Goal: Task Accomplishment & Management: Complete application form

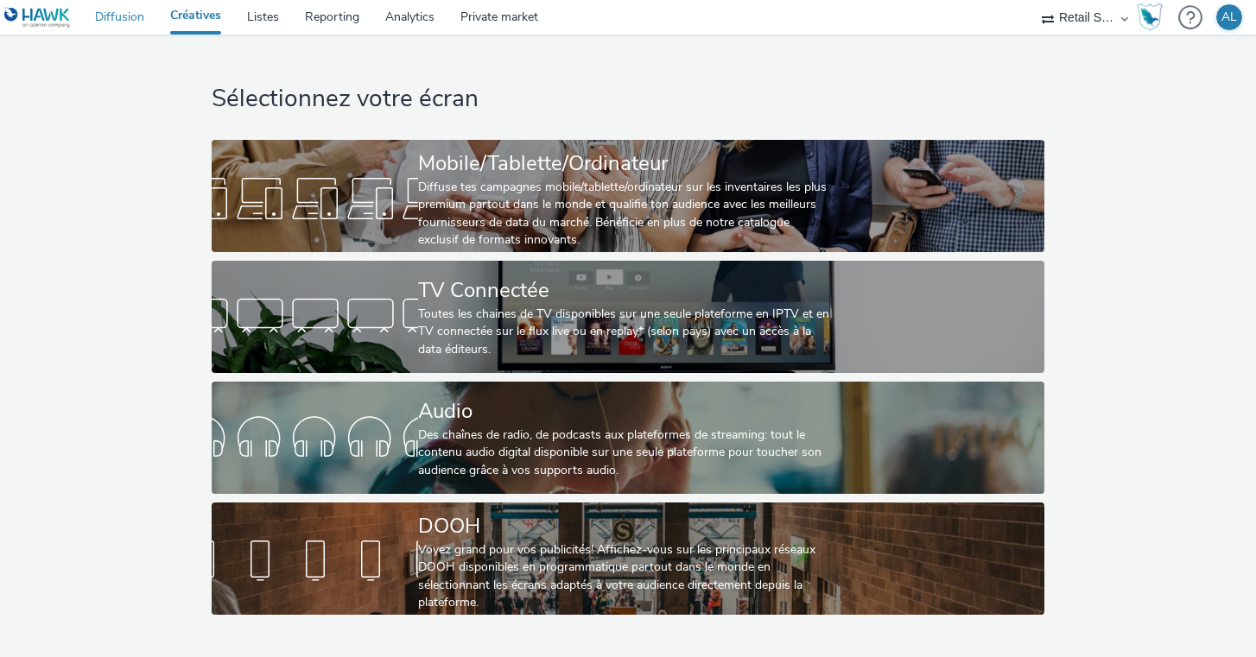
click at [103, 14] on link "Diffusion" at bounding box center [119, 17] width 75 height 35
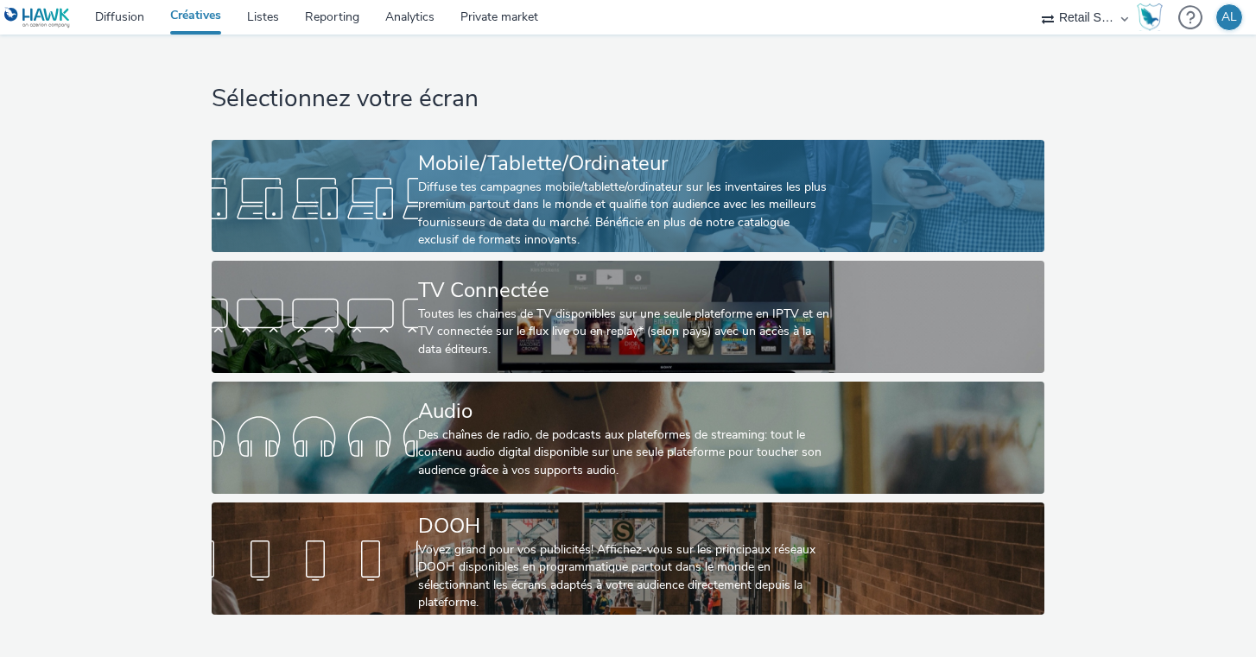
click at [562, 194] on div "Diffuse tes campagnes mobile/tablette/ordinateur sur les inventaires les plus p…" at bounding box center [624, 214] width 413 height 71
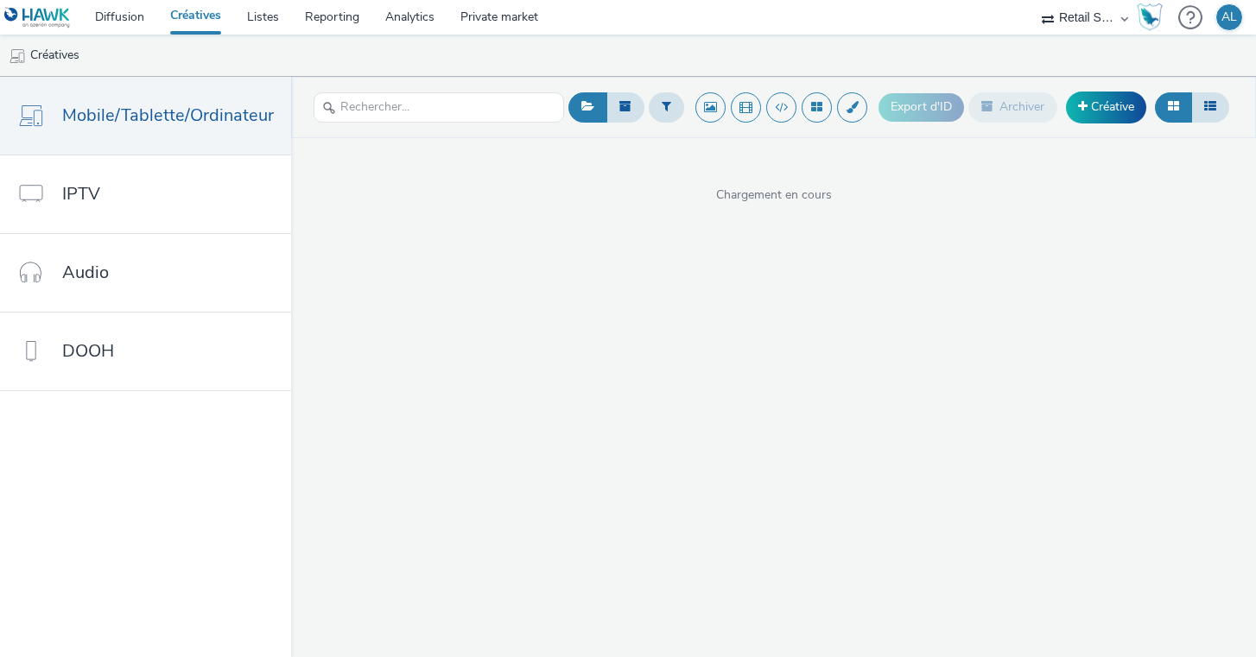
click at [1117, 89] on div "Export d'ID Archiver Créative" at bounding box center [1056, 107] width 355 height 42
click at [1096, 111] on link "Créative" at bounding box center [1106, 107] width 80 height 31
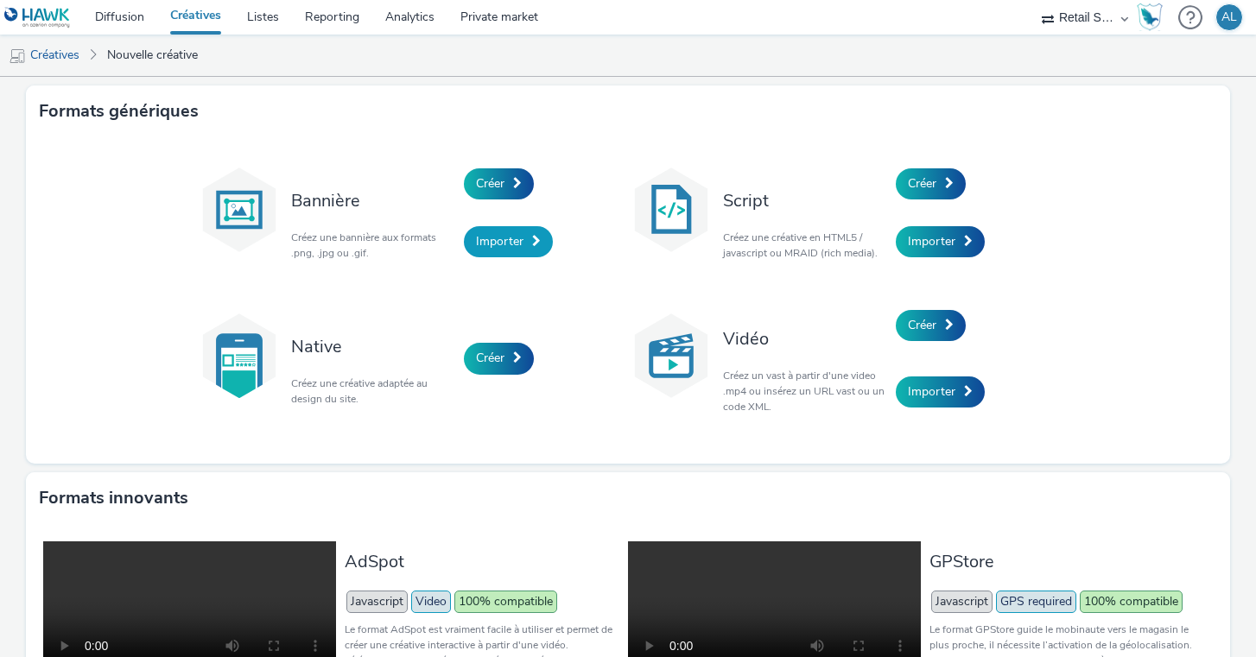
click at [505, 238] on span "Importer" at bounding box center [500, 241] width 48 height 16
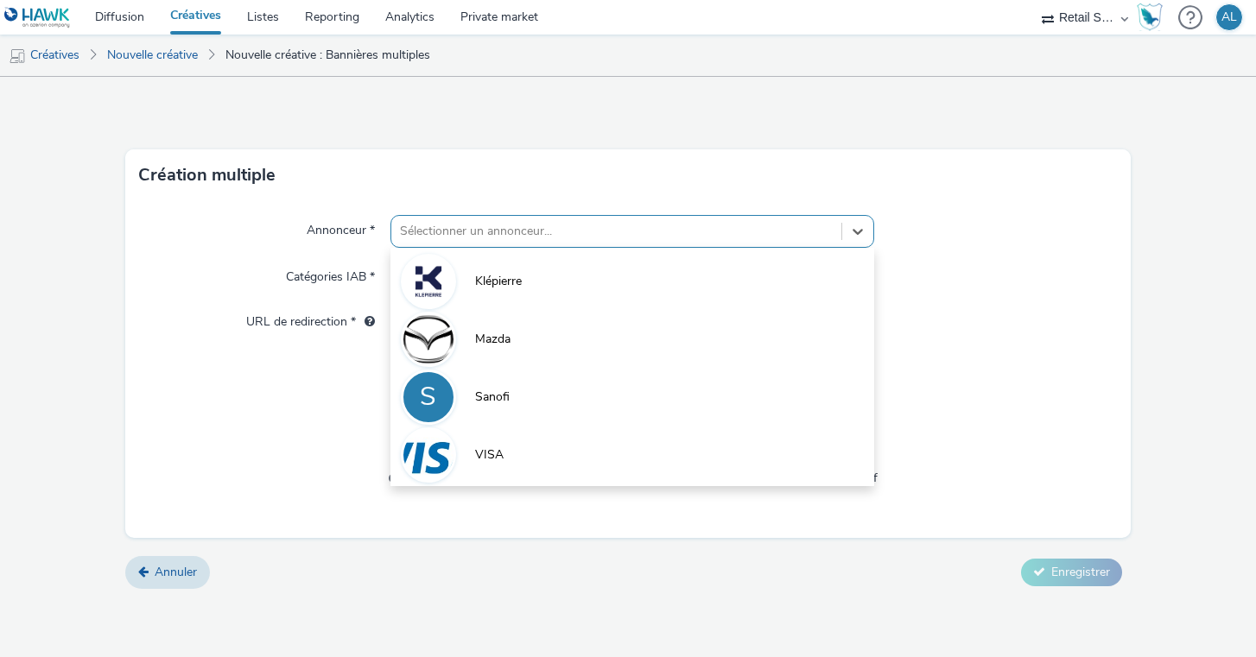
click at [514, 231] on div at bounding box center [617, 231] width 434 height 21
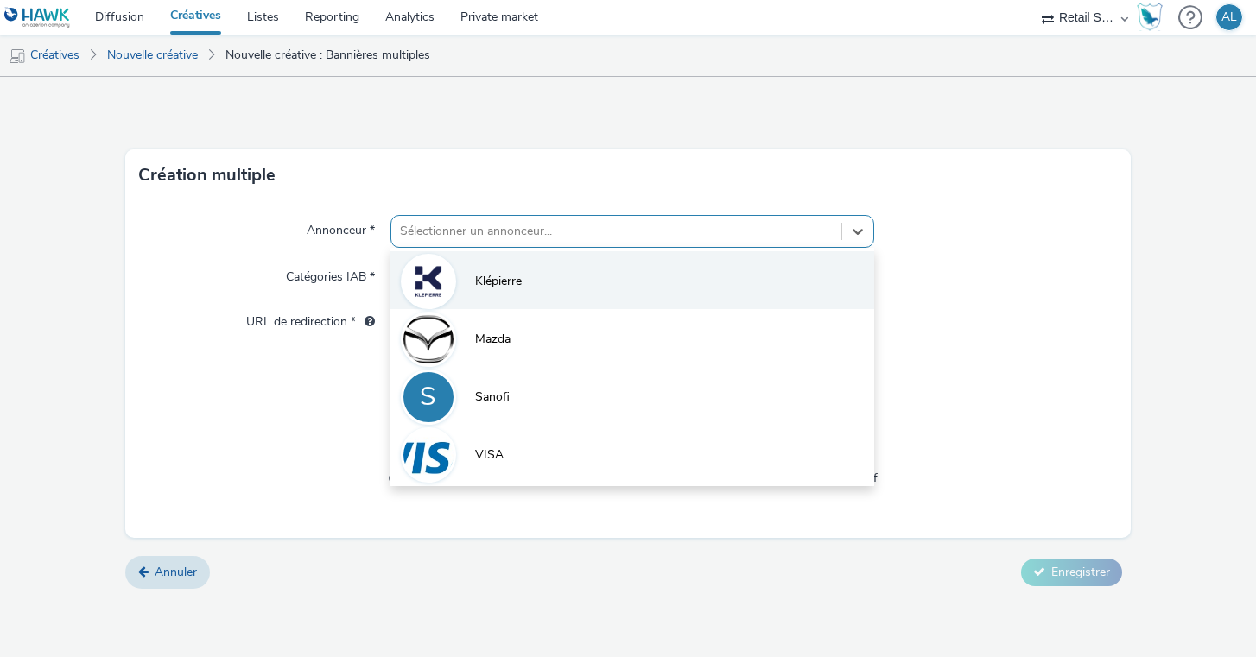
click at [494, 274] on span "Klépierre" at bounding box center [498, 281] width 47 height 17
type input "http://klepierre.com"
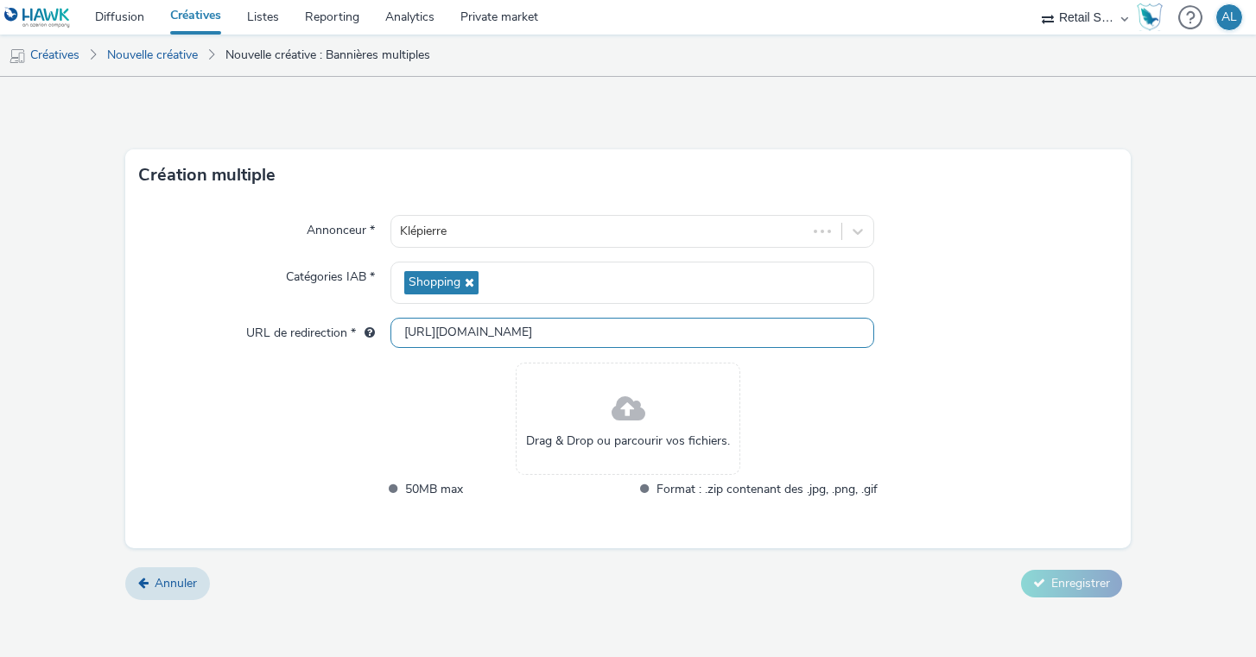
click at [543, 343] on input "http://klepierre.com" at bounding box center [632, 333] width 485 height 30
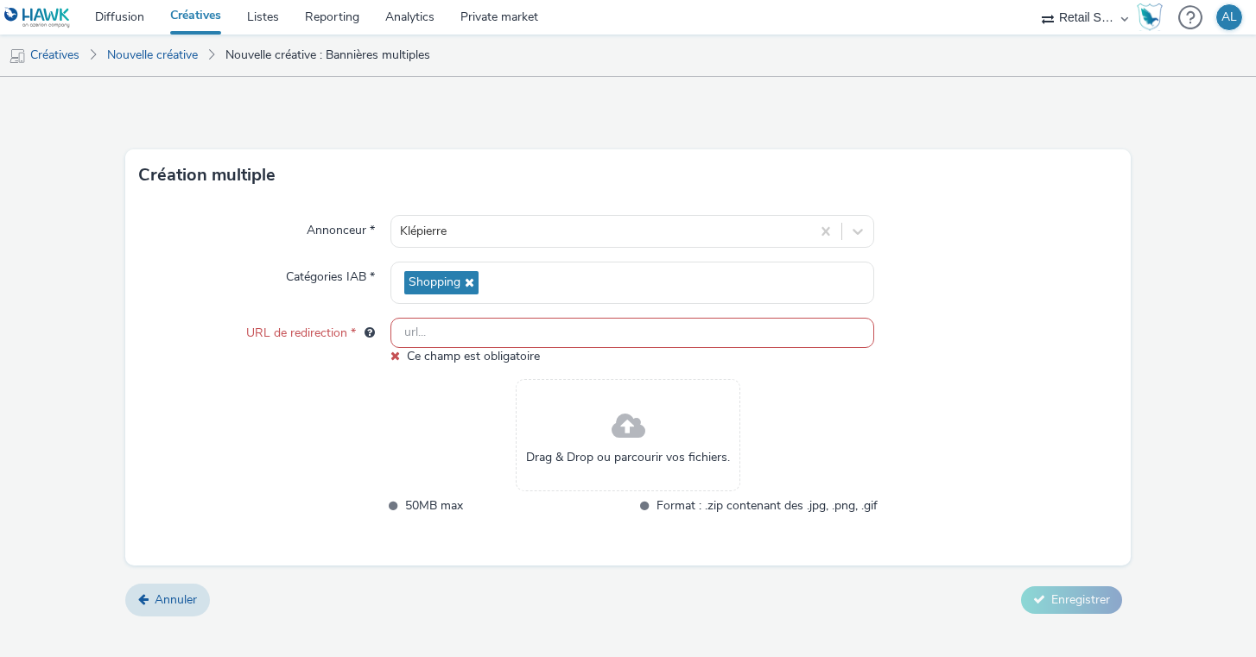
paste input "https://passages.klepierre.fr/evenements-actualites/evenements/tournee-myheroac…"
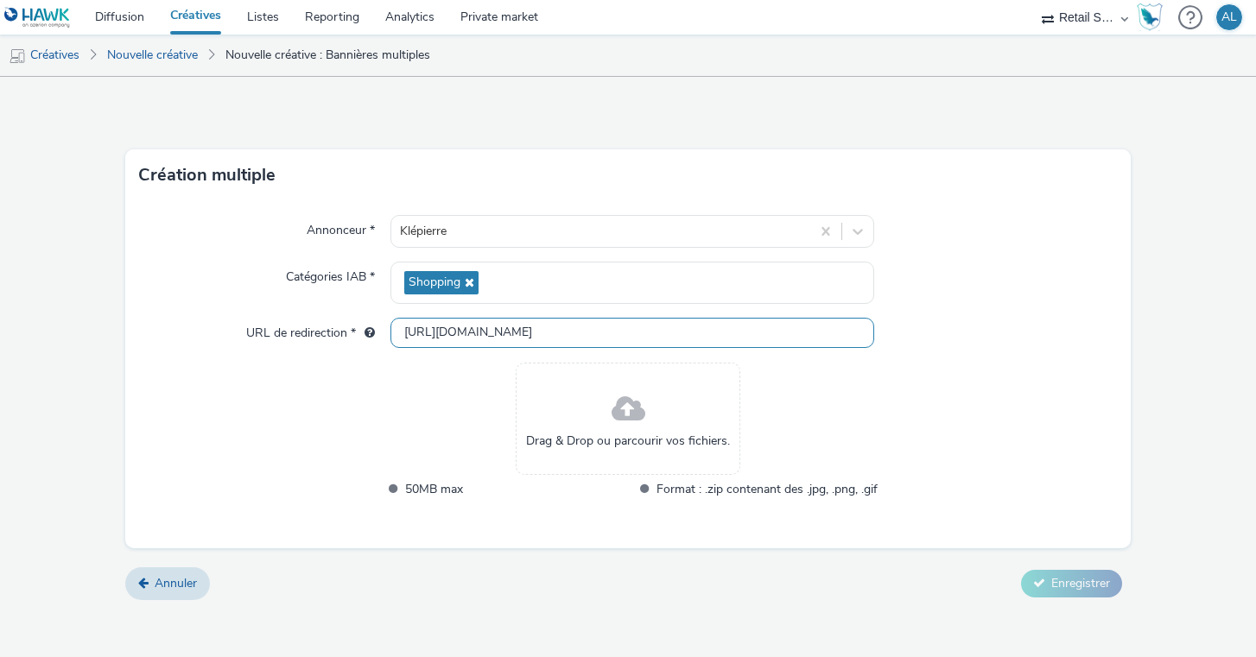
type input "https://passages.klepierre.fr/evenements-actualites/evenements/tournee-myheroac…"
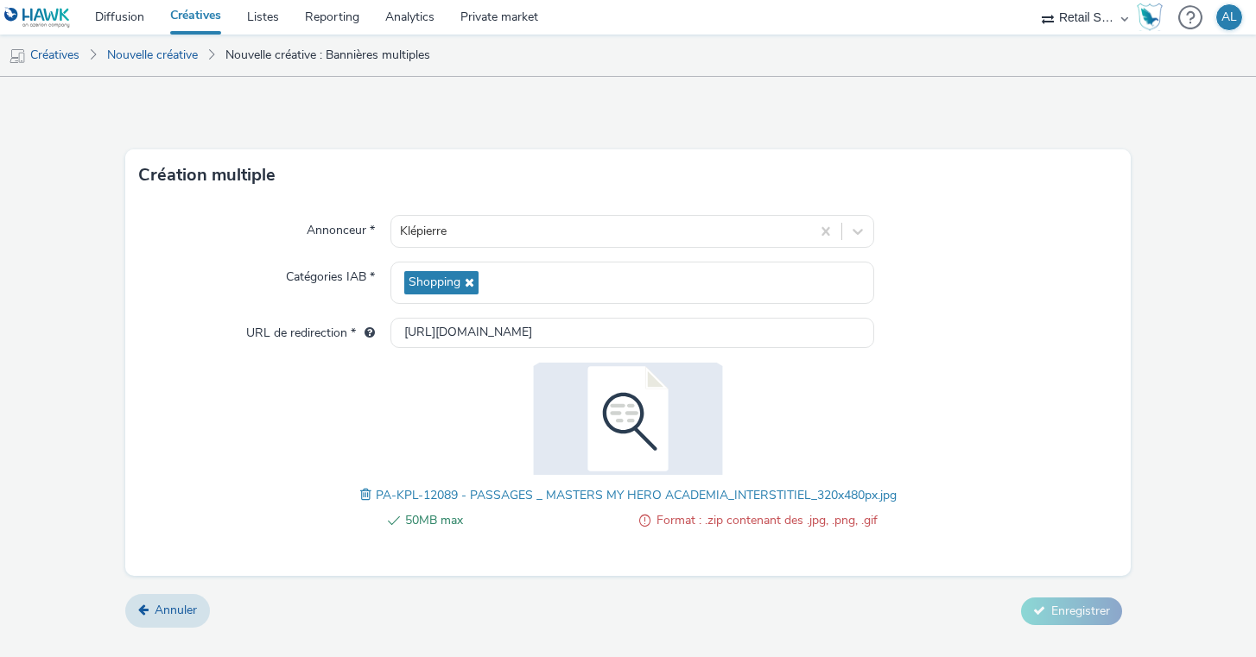
click at [456, 524] on span "50MB max" at bounding box center [515, 521] width 221 height 21
click at [755, 520] on span "Format : .zip contenant des .jpg, .png, .gif" at bounding box center [767, 521] width 221 height 21
click at [904, 529] on div "Annonceur * Klépierre Catégories IAB * Shopping URL de redirection * https://pa…" at bounding box center [627, 388] width 1005 height 375
click at [850, 522] on span "Format : .zip contenant des .jpg, .png, .gif" at bounding box center [767, 521] width 221 height 21
drag, startPoint x: 722, startPoint y: 528, endPoint x: 853, endPoint y: 526, distance: 130.5
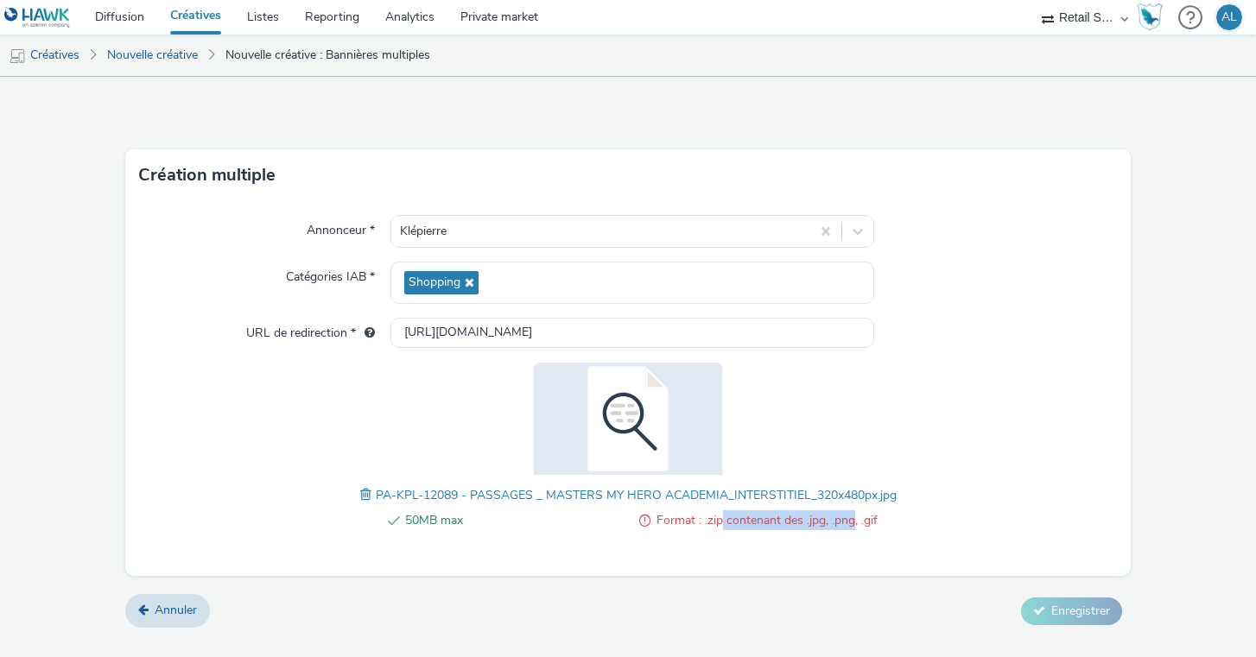
click at [853, 526] on span "Format : .zip contenant des .jpg, .png, .gif" at bounding box center [767, 521] width 221 height 21
click at [892, 524] on div "50MB max Format : .zip contenant des .jpg, .png, .gif PA-KPL-12089 - PASSAGES _…" at bounding box center [628, 456] width 536 height 186
click at [712, 369] on img at bounding box center [628, 419] width 225 height 112
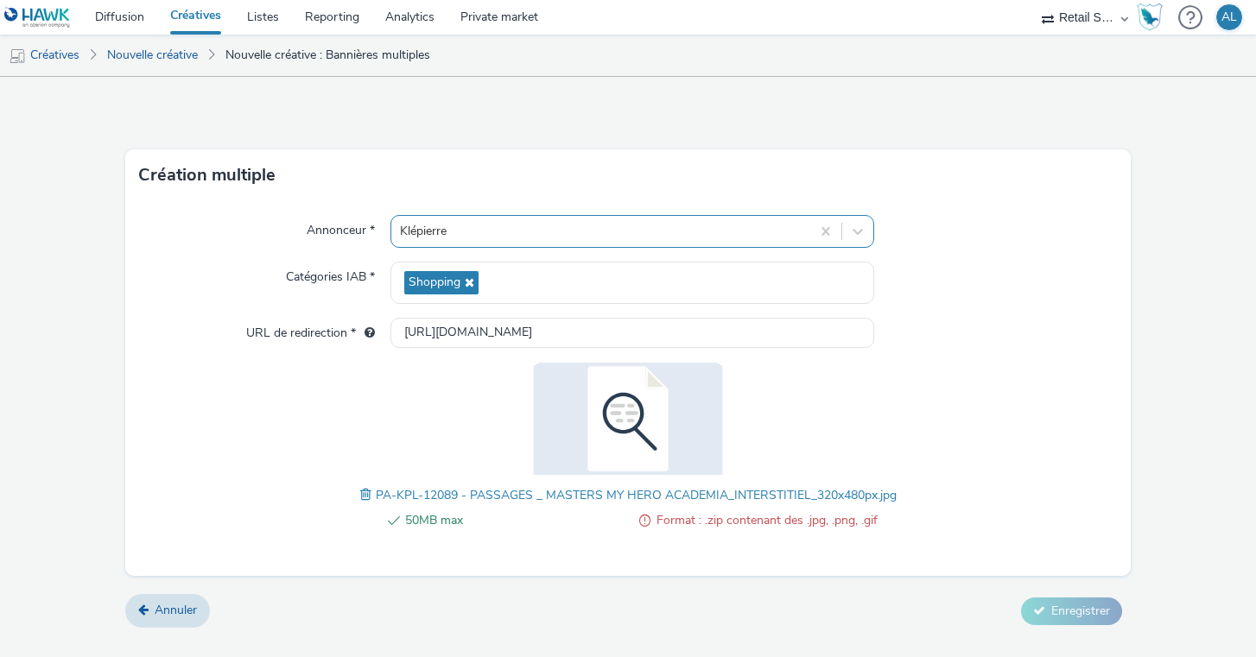
click at [618, 239] on div at bounding box center [601, 231] width 403 height 21
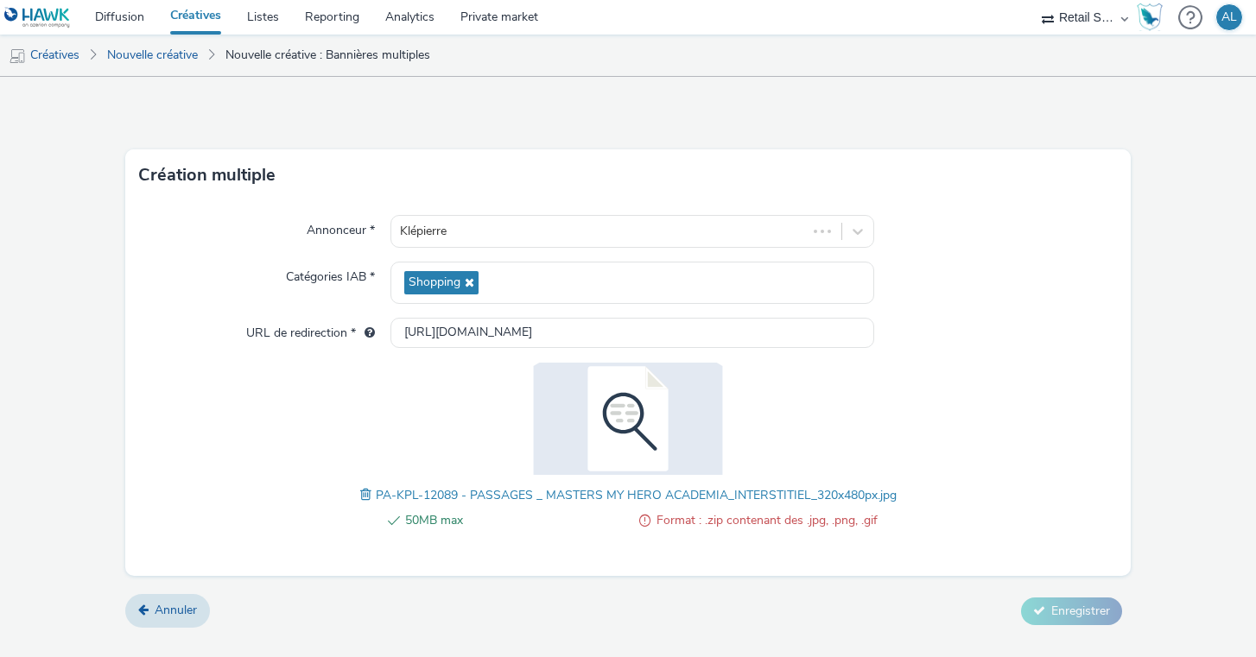
click at [671, 148] on form "Création multiple Annonceur * Klépierre Catégories IAB * Shopping URL de redire…" at bounding box center [628, 359] width 1256 height 564
click at [615, 400] on img at bounding box center [628, 419] width 225 height 112
click at [636, 448] on img at bounding box center [628, 419] width 225 height 112
click at [825, 498] on span "PA-KPL-12089 - PASSAGES _ MASTERS MY HERO ACADEMIA_INTERSTITIEL_320x480px.jpg" at bounding box center [636, 495] width 521 height 16
click at [174, 611] on span "Annuler" at bounding box center [176, 610] width 42 height 16
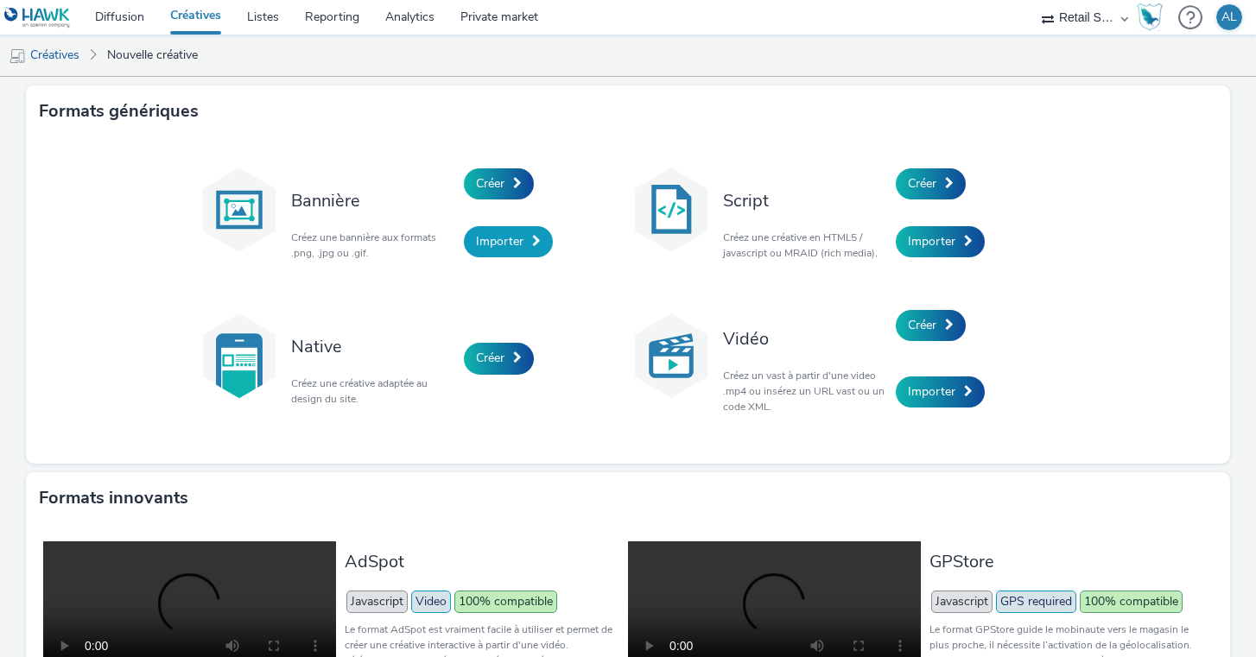
click at [467, 247] on link "Importer" at bounding box center [508, 241] width 89 height 31
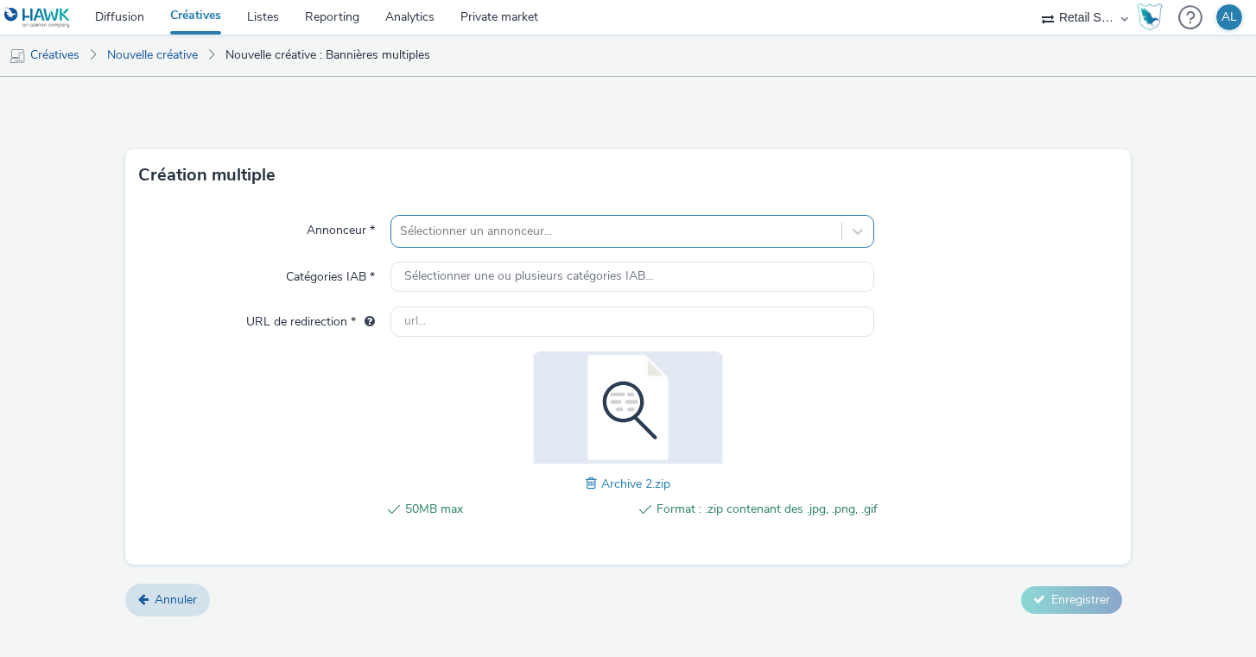
click at [496, 225] on div at bounding box center [617, 231] width 434 height 21
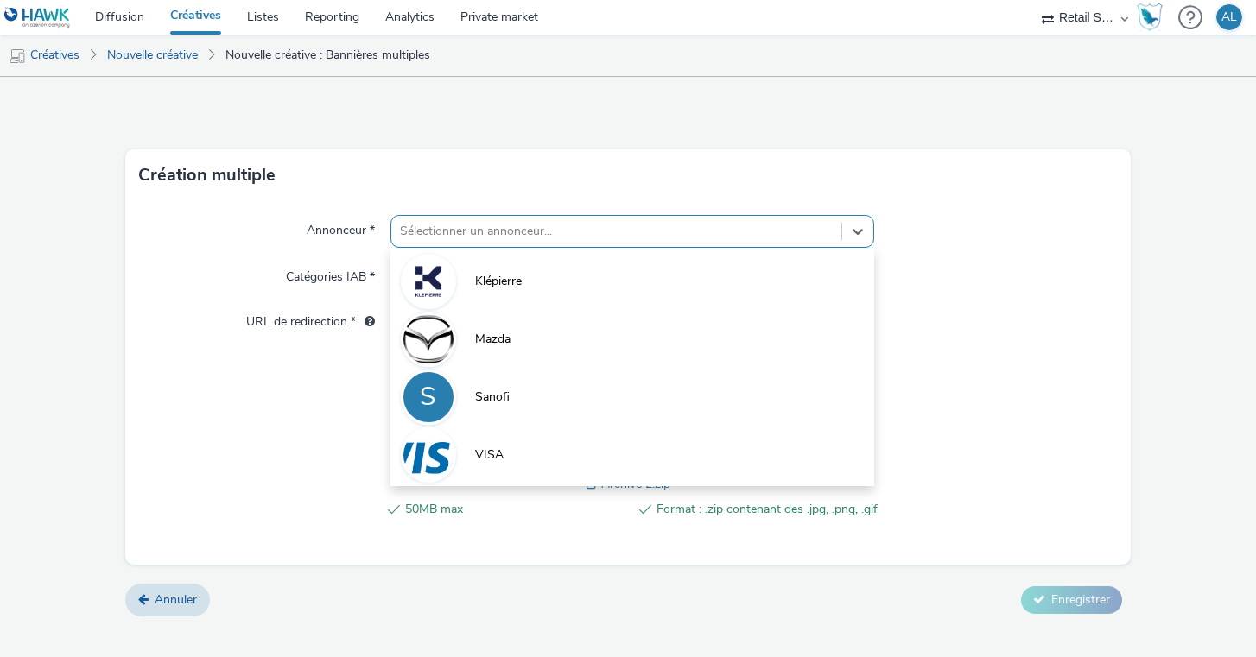
click at [289, 412] on div "Annonceur * option Klépierre focused, 1 of 4. 4 results available. Use Up and D…" at bounding box center [627, 383] width 1005 height 364
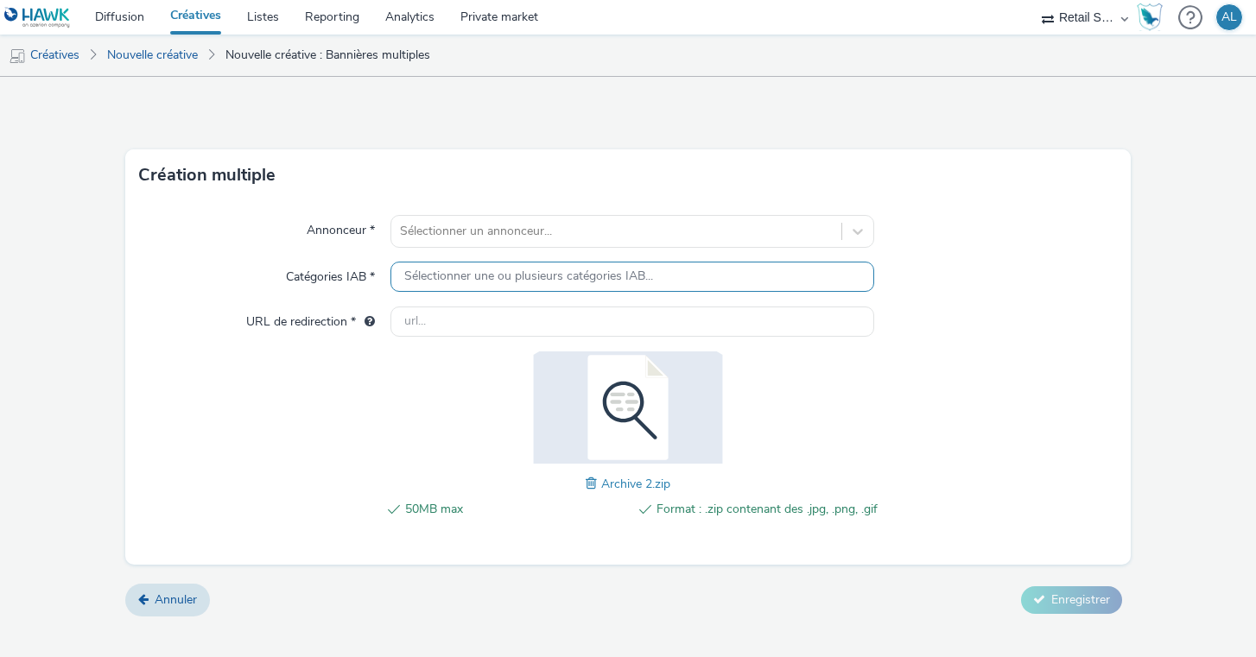
click at [509, 279] on span "Sélectionner une ou plusieurs catégories IAB..." at bounding box center [528, 277] width 249 height 15
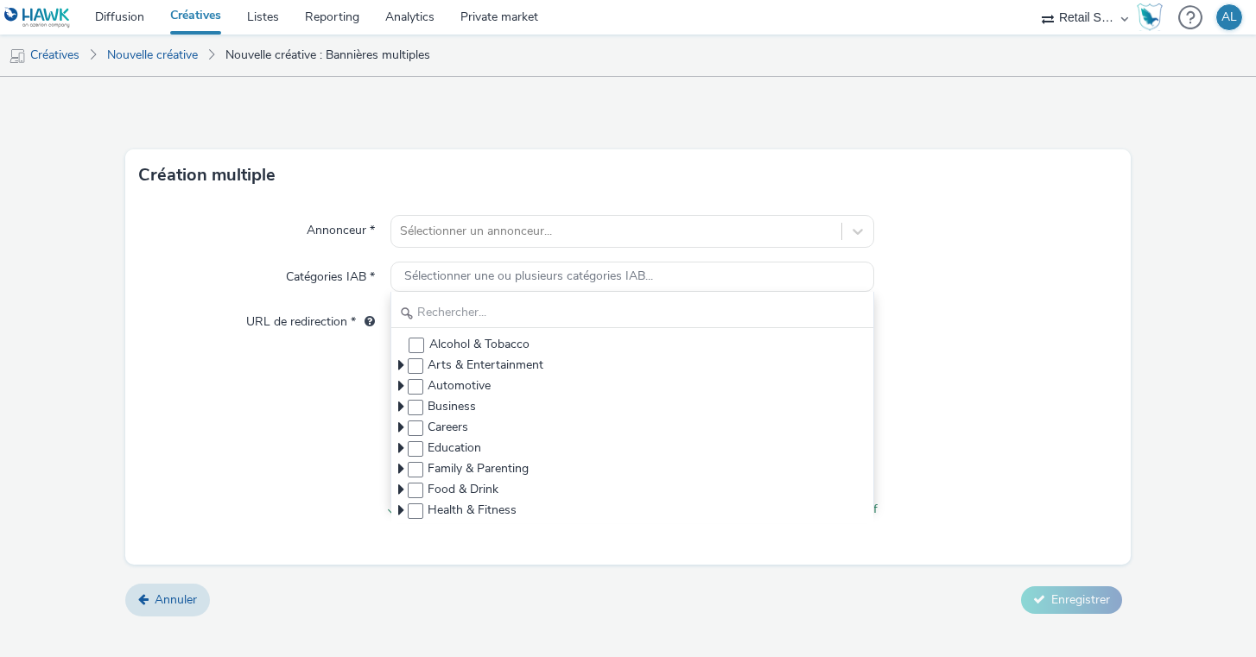
click at [223, 475] on div "Annonceur * Sélectionner un annonceur... Catégories IAB * Sélectionner une ou p…" at bounding box center [627, 383] width 1005 height 364
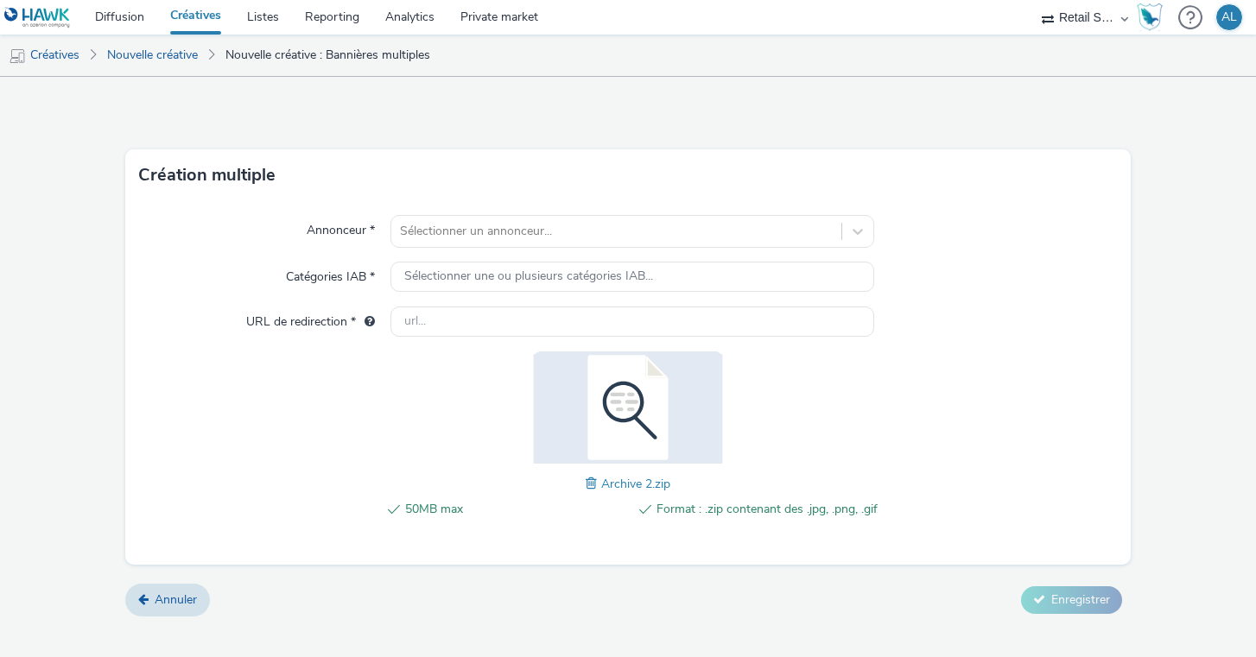
click at [749, 439] on div "50MB max Format : .zip contenant des .jpg, .png, .gif Archive 2.zip" at bounding box center [628, 445] width 498 height 186
click at [587, 486] on span at bounding box center [594, 483] width 16 height 19
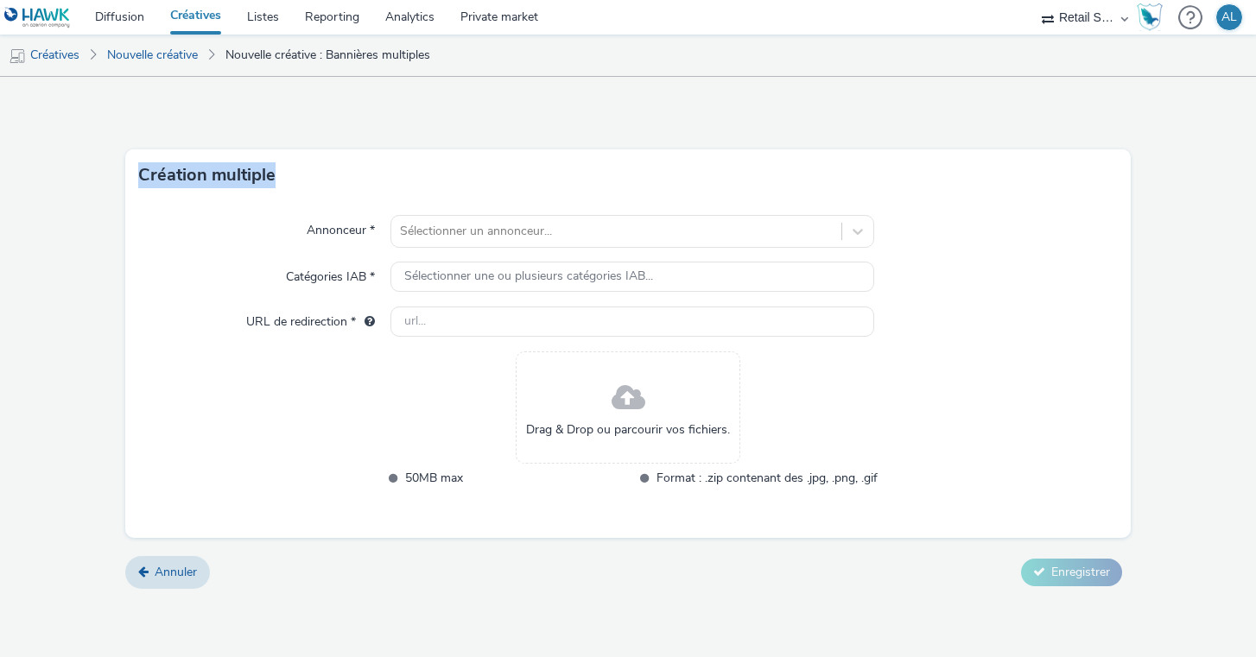
drag, startPoint x: 270, startPoint y: 167, endPoint x: 73, endPoint y: 168, distance: 197.0
click at [73, 168] on form "Création multiple Annonceur * Sélectionner un annonceur... Catégories IAB * Sél…" at bounding box center [628, 339] width 1256 height 525
click at [404, 181] on div "Création multiple" at bounding box center [627, 175] width 1005 height 52
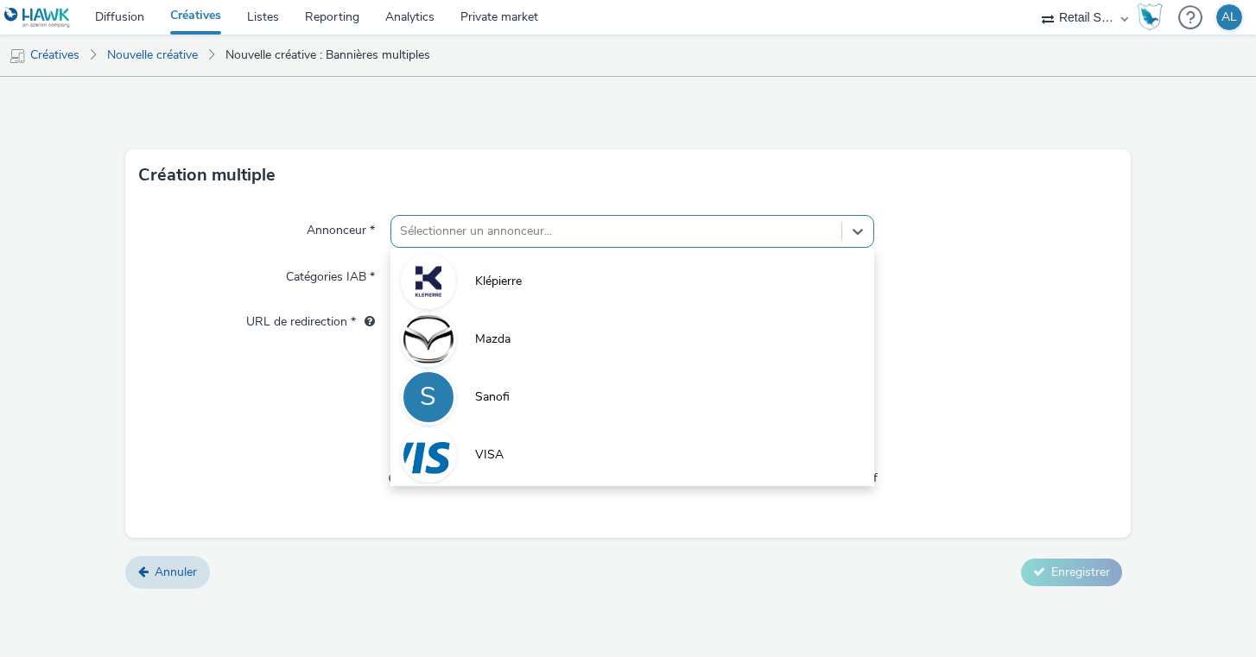
click at [524, 240] on div at bounding box center [617, 231] width 434 height 21
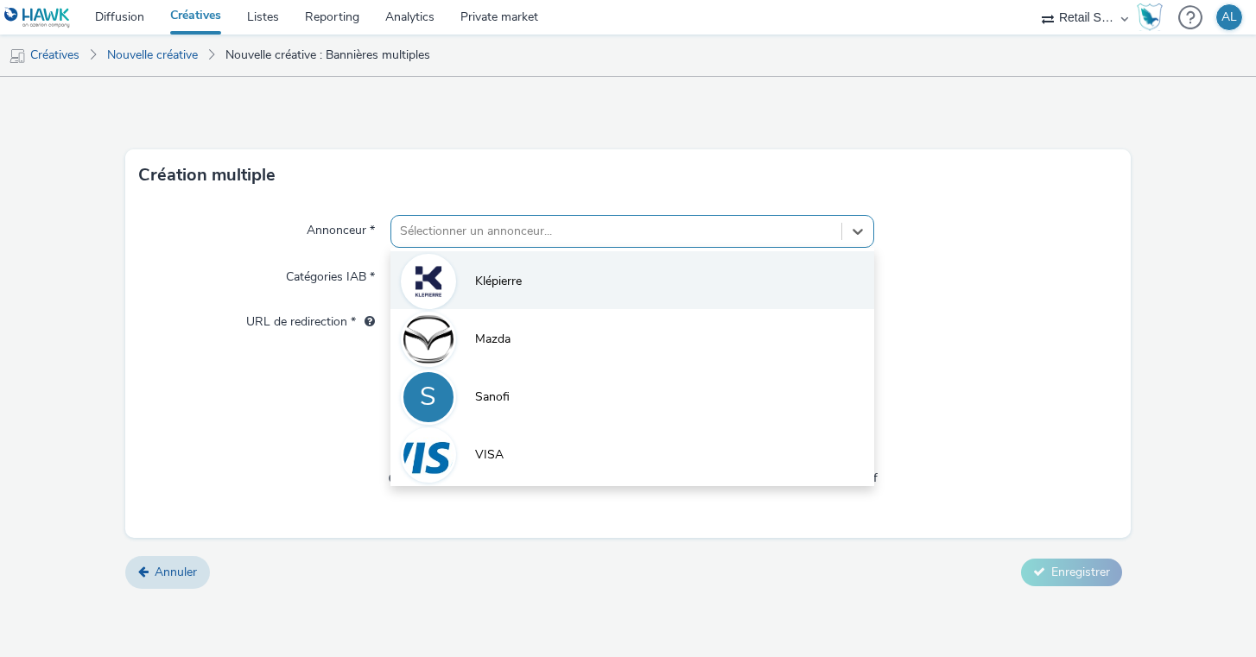
click at [496, 270] on li "Klépierre" at bounding box center [632, 280] width 485 height 58
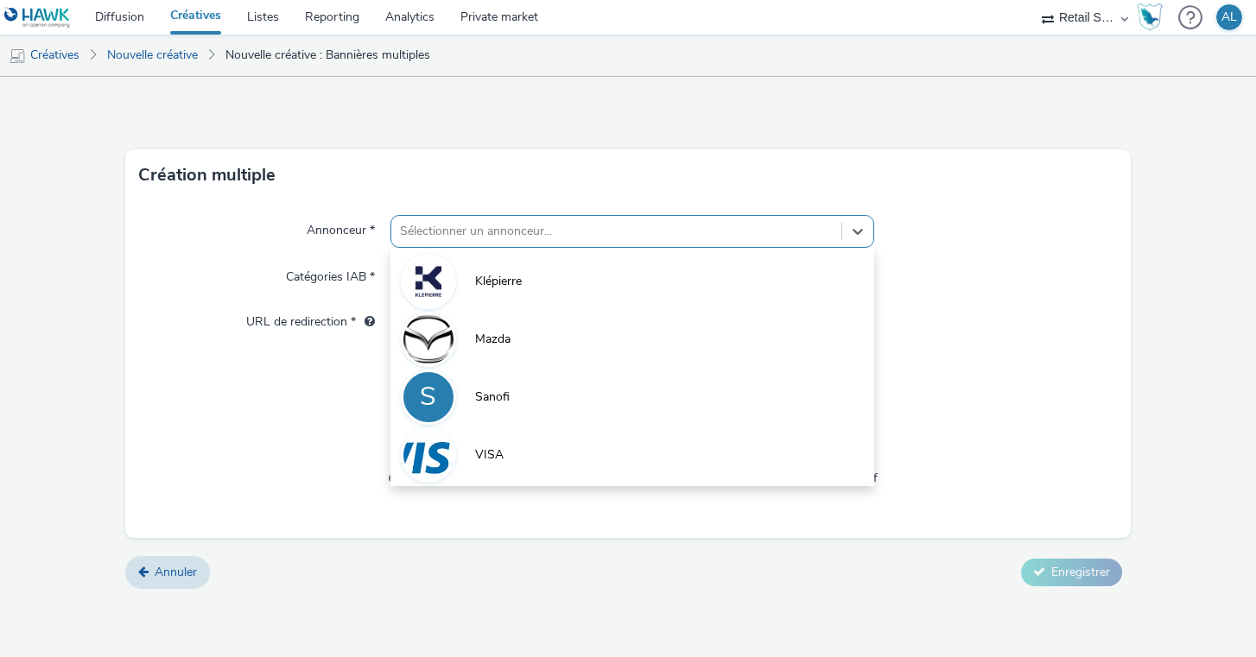
type input "http://klepierre.com"
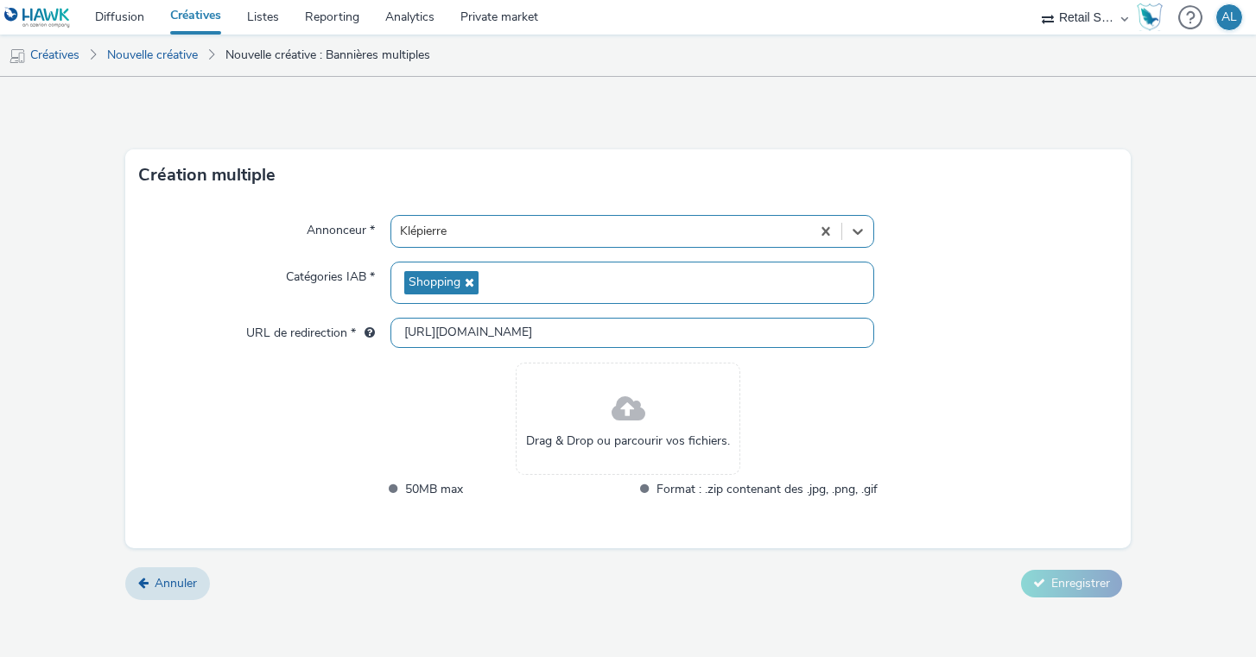
click at [522, 338] on input "http://klepierre.com" at bounding box center [632, 333] width 485 height 30
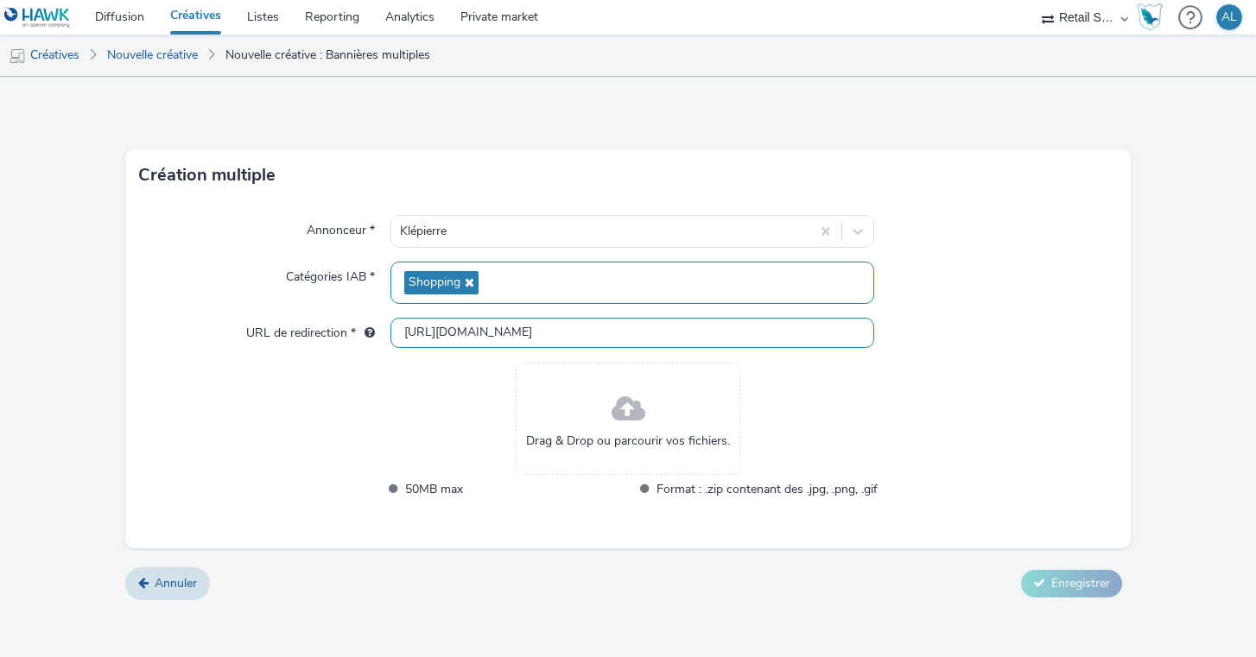
click at [522, 338] on input "http://klepierre.com" at bounding box center [632, 333] width 485 height 30
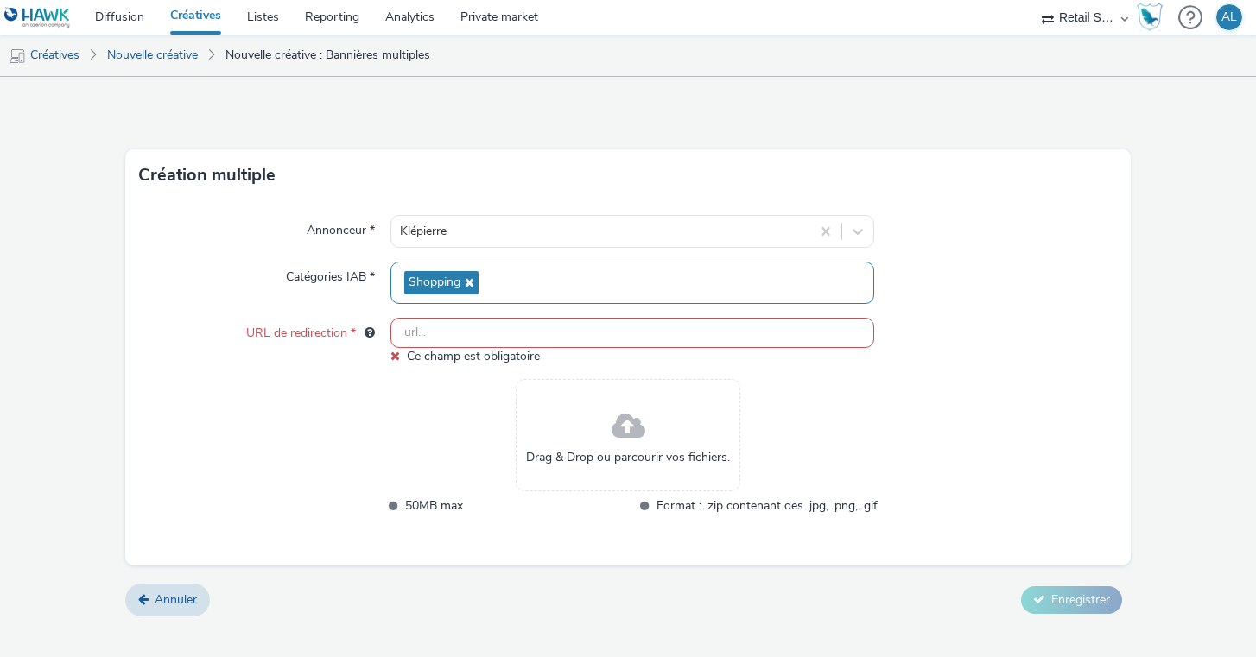
paste input "[URL][DOMAIN_NAME]"
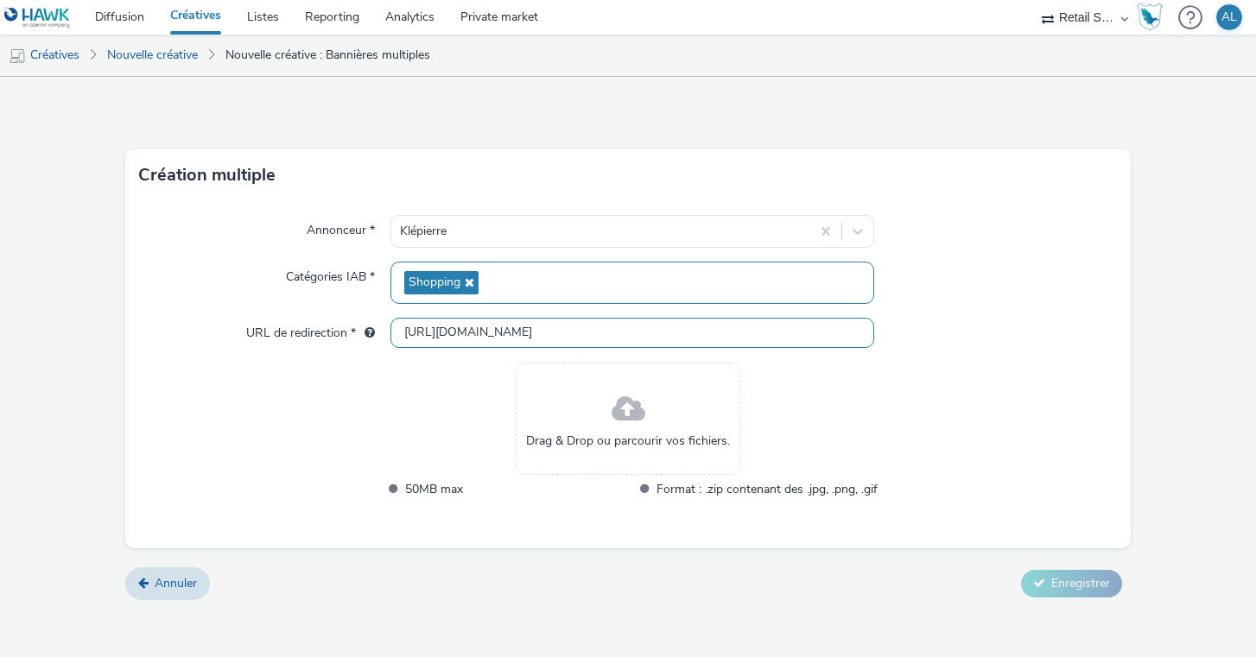
scroll to position [0, 26]
type input "[URL][DOMAIN_NAME]"
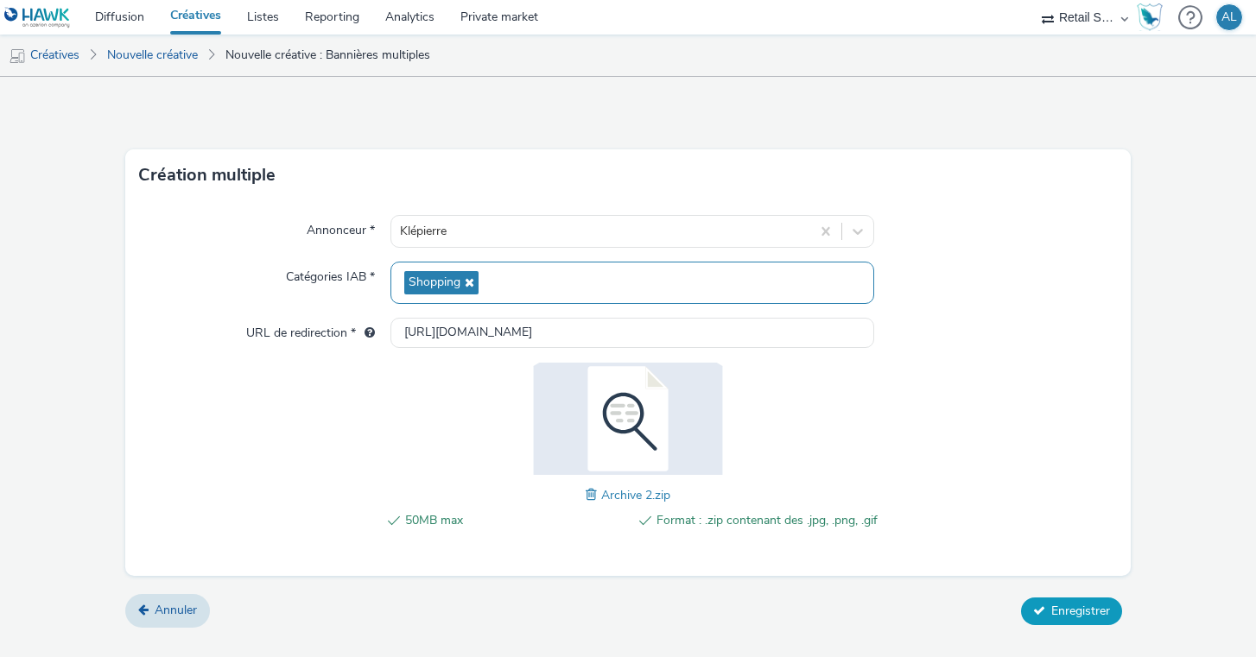
click at [1049, 605] on button "Enregistrer" at bounding box center [1071, 612] width 101 height 28
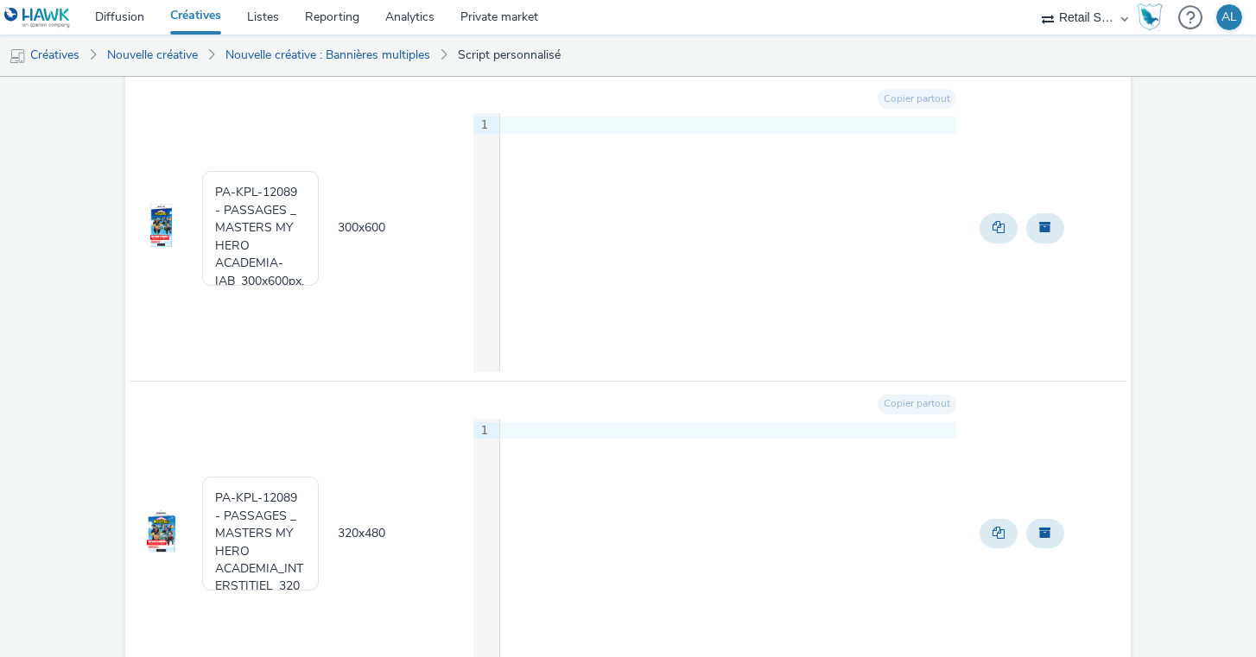
scroll to position [610, 0]
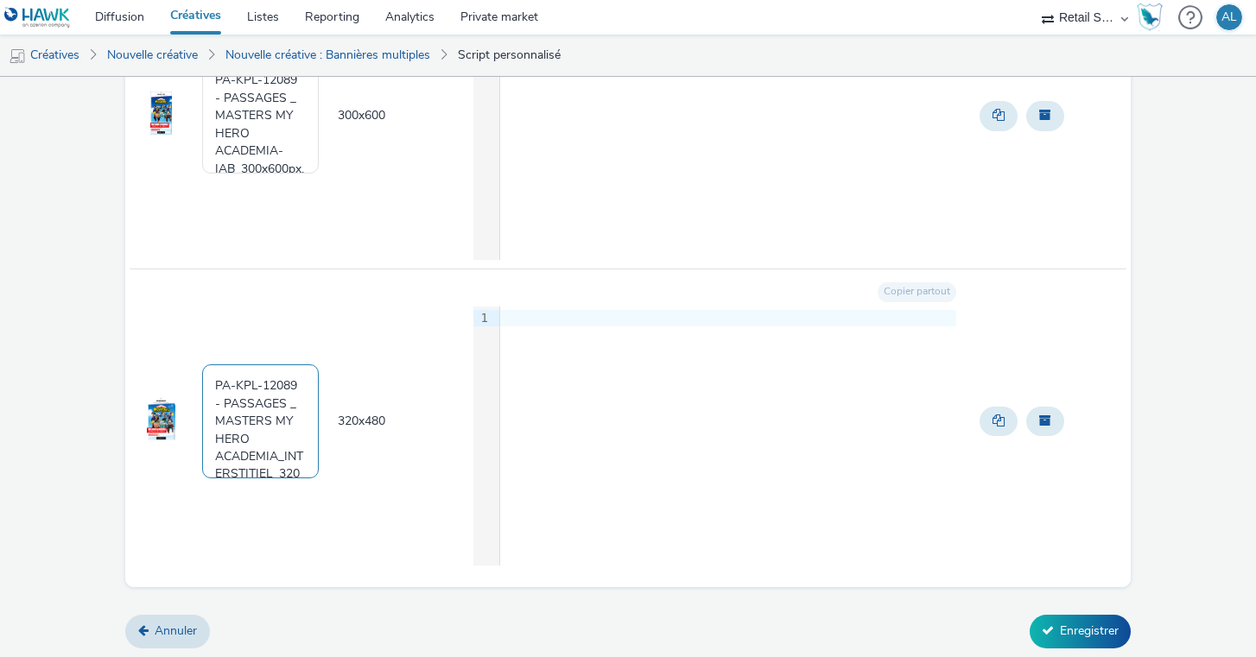
click at [251, 422] on textarea "PA-KPL-12089 - PASSAGES _ MASTERS MY HERO ACADEMIA_INTERSTITIEL_320x480px.jpg" at bounding box center [260, 422] width 117 height 114
drag, startPoint x: 302, startPoint y: 473, endPoint x: 202, endPoint y: 371, distance: 142.3
click at [202, 371] on textarea "PA-KPL-12089 - PASSAGES _ MASTERS MY HERO ACADEMIA_INTERSTITIEL_320x480px.jpg" at bounding box center [260, 422] width 117 height 114
drag, startPoint x: 236, startPoint y: 404, endPoint x: 188, endPoint y: 378, distance: 54.5
click at [188, 378] on tr "Klépiere_Boulogne_480px.jpg 320 x 480 Copier partout 9 1 ›" at bounding box center [628, 421] width 996 height 305
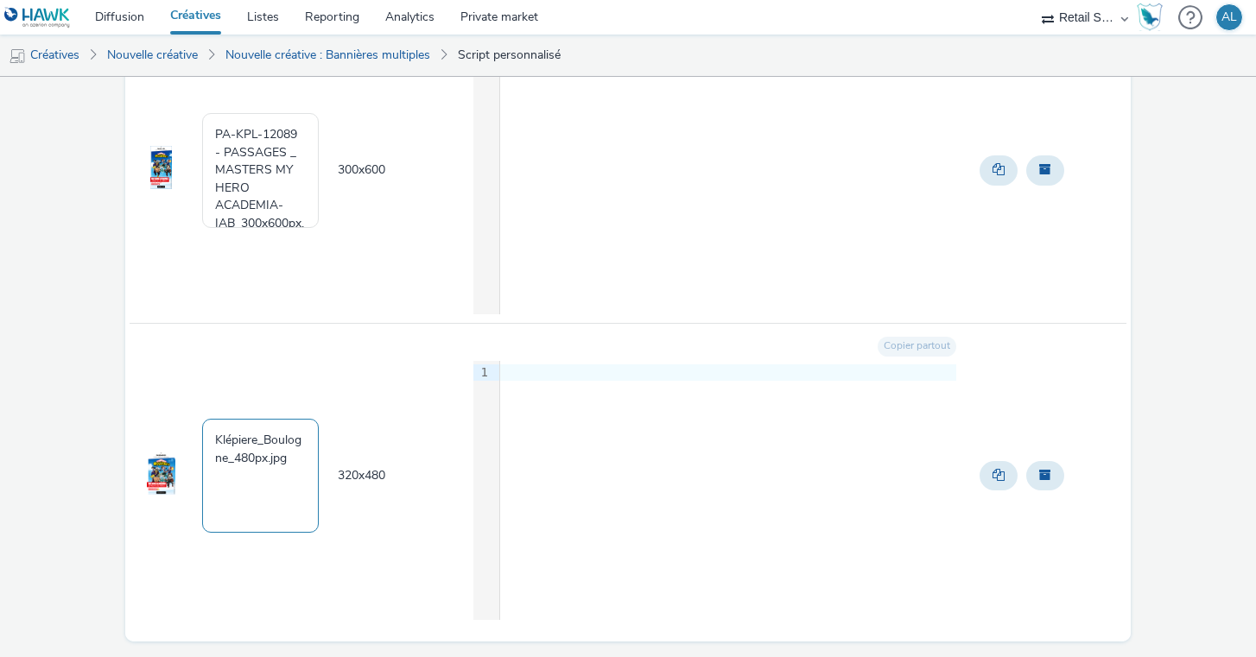
scroll to position [511, 0]
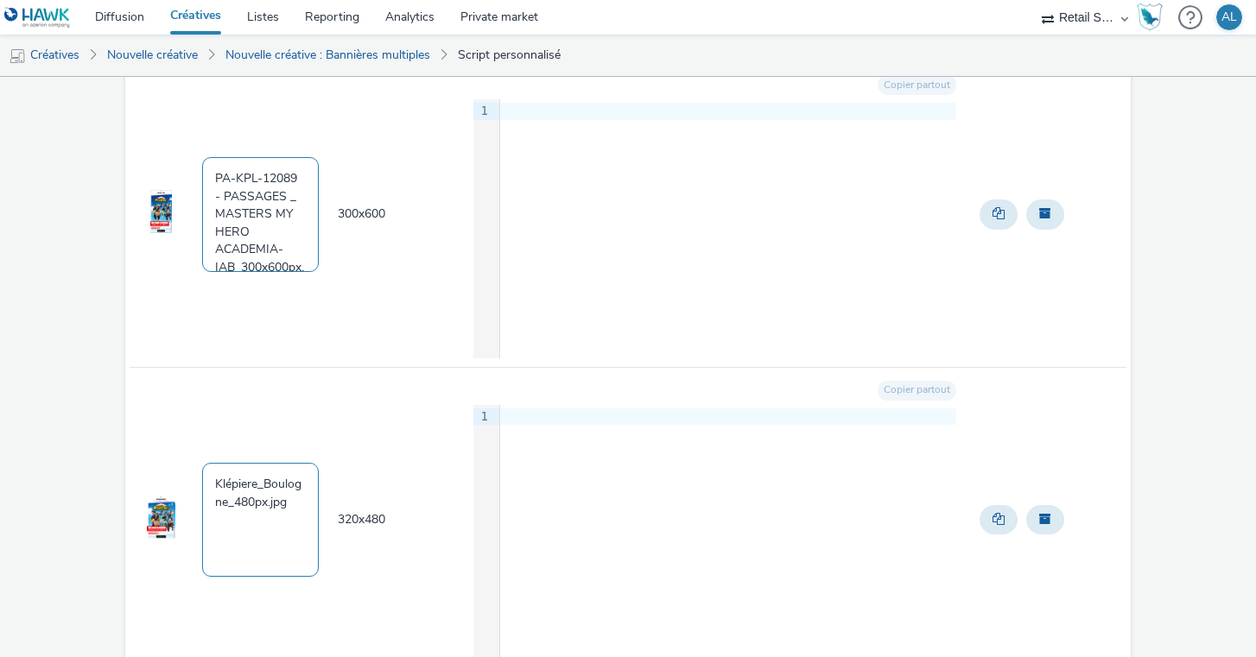
type textarea "Klépiere_Boulogne_480px.jpg"
click at [228, 194] on textarea "PA-KPL-12089 - PASSAGES _ MASTERS MY HERO ACADEMIA-IAB_300x600px.jpg" at bounding box center [260, 214] width 117 height 114
drag, startPoint x: 218, startPoint y: 175, endPoint x: 243, endPoint y: 227, distance: 57.6
click at [243, 227] on textarea "PA-KPL-12089 - PASSAGES _ MASTERS MY HERO ACADEMIA-IAB_300x600px.jpg" at bounding box center [260, 214] width 117 height 114
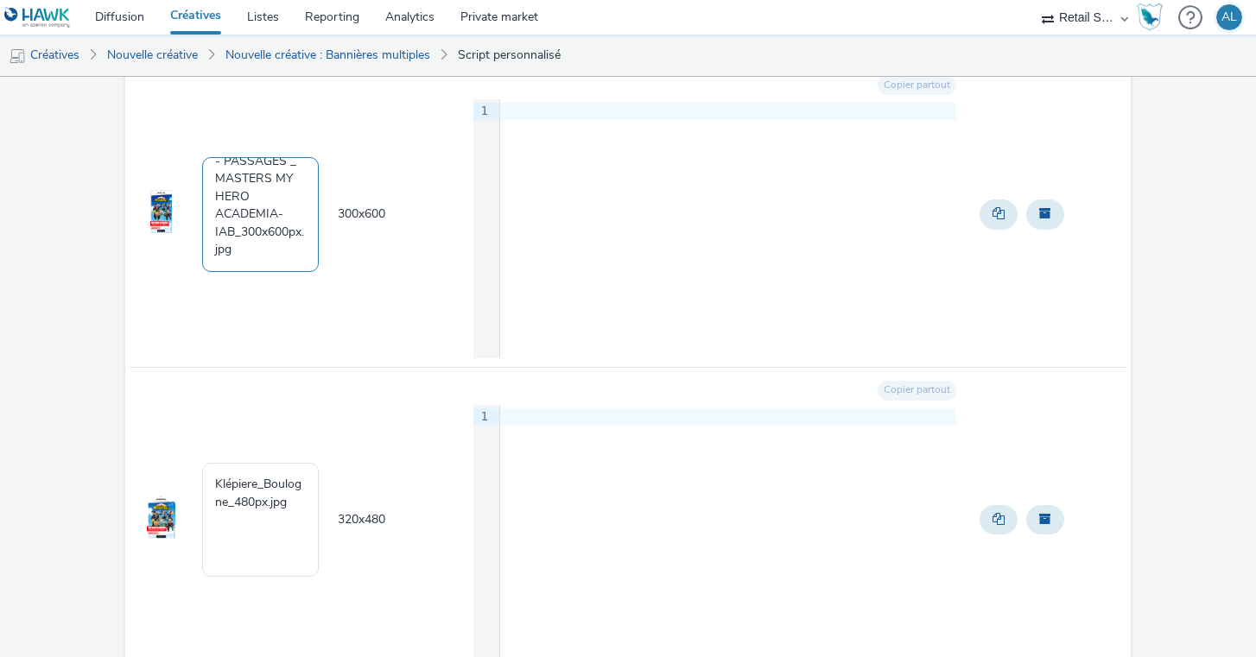
paste textarea "Klépiere_Boulogne"
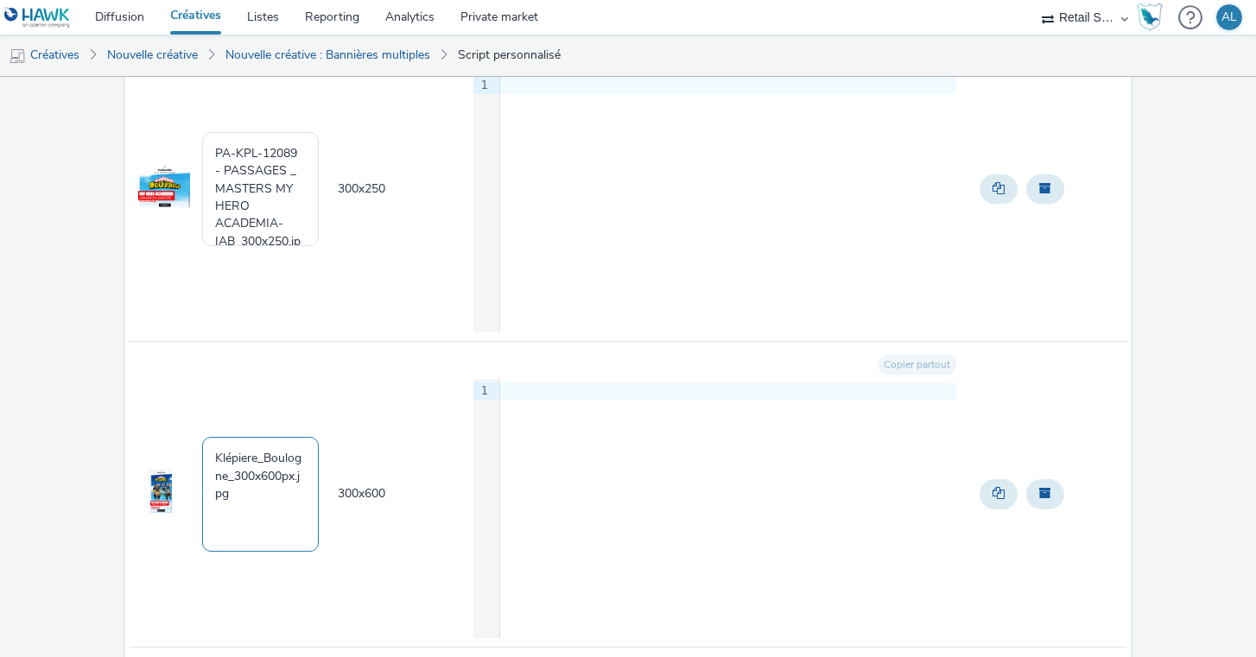
scroll to position [226, 0]
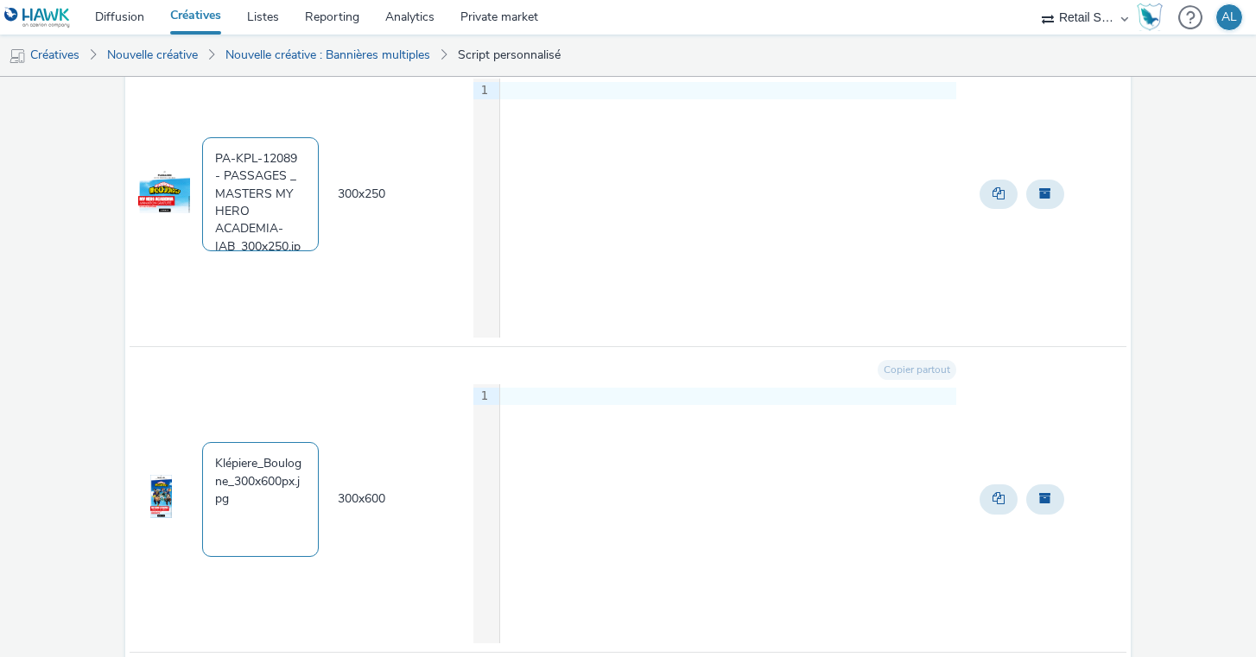
type textarea "Klépiere_Boulogne_300x600px.jpg"
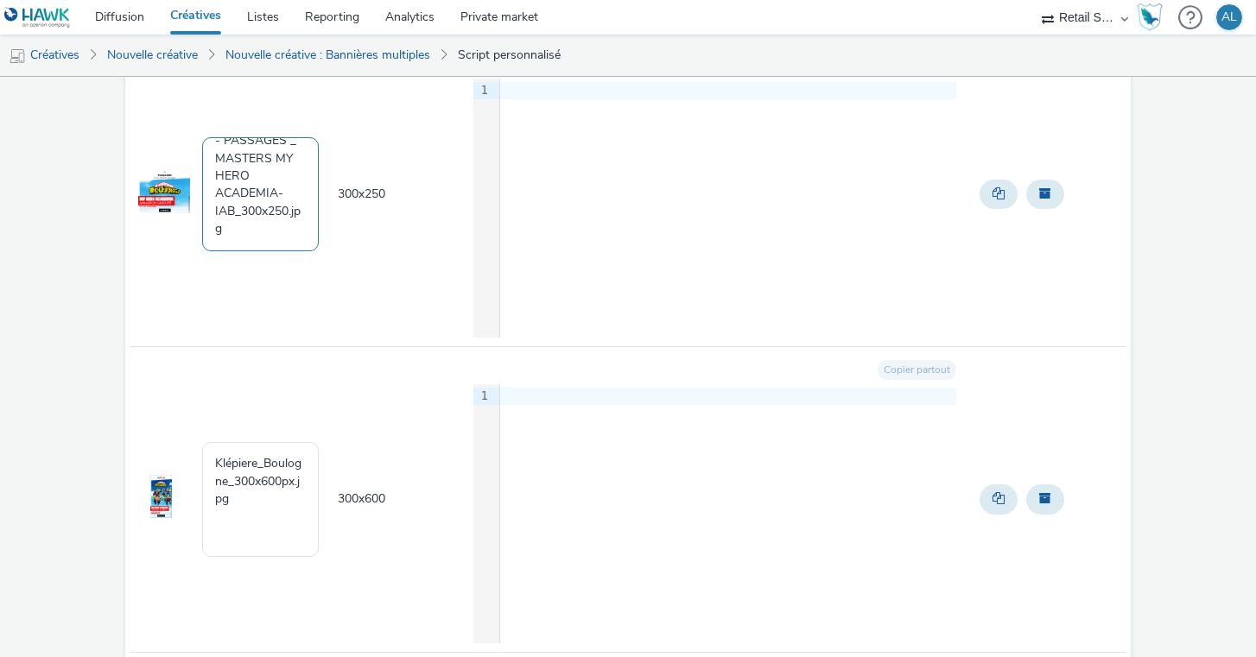
drag, startPoint x: 214, startPoint y: 150, endPoint x: 242, endPoint y: 207, distance: 63.4
click at [242, 207] on textarea "PA-KPL-12089 - PASSAGES _ MASTERS MY HERO ACADEMIA-IAB_300x250.jpg" at bounding box center [260, 194] width 117 height 114
paste textarea "Klépiere_Boulogne"
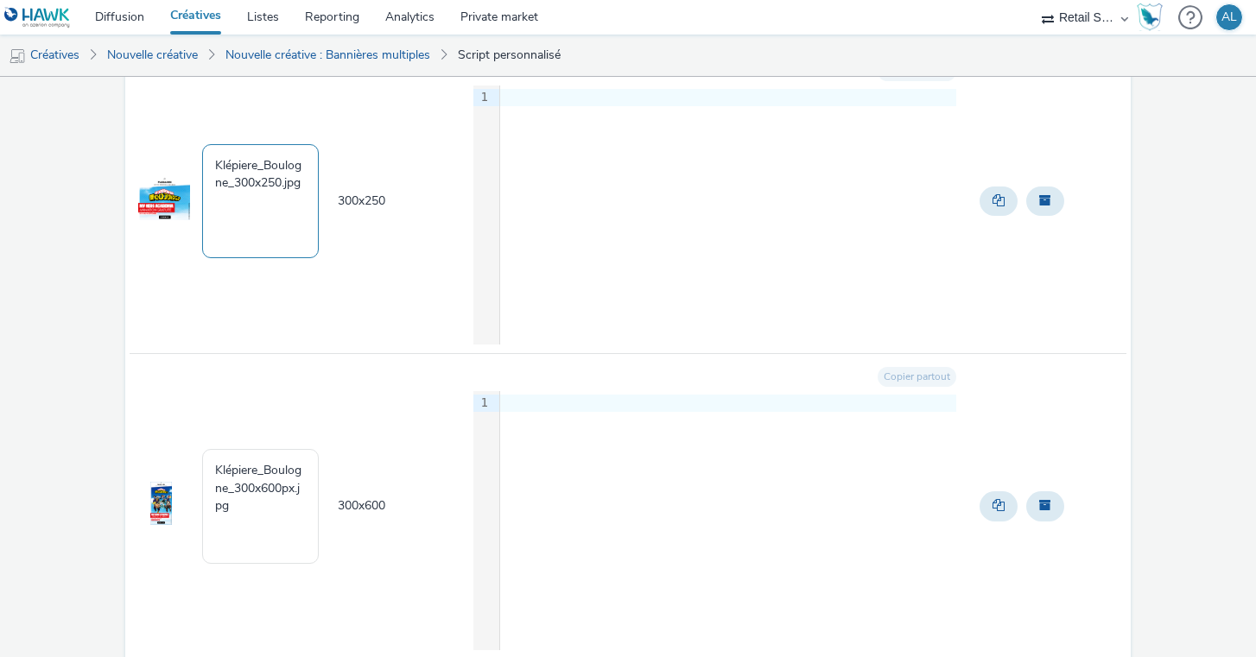
scroll to position [610, 0]
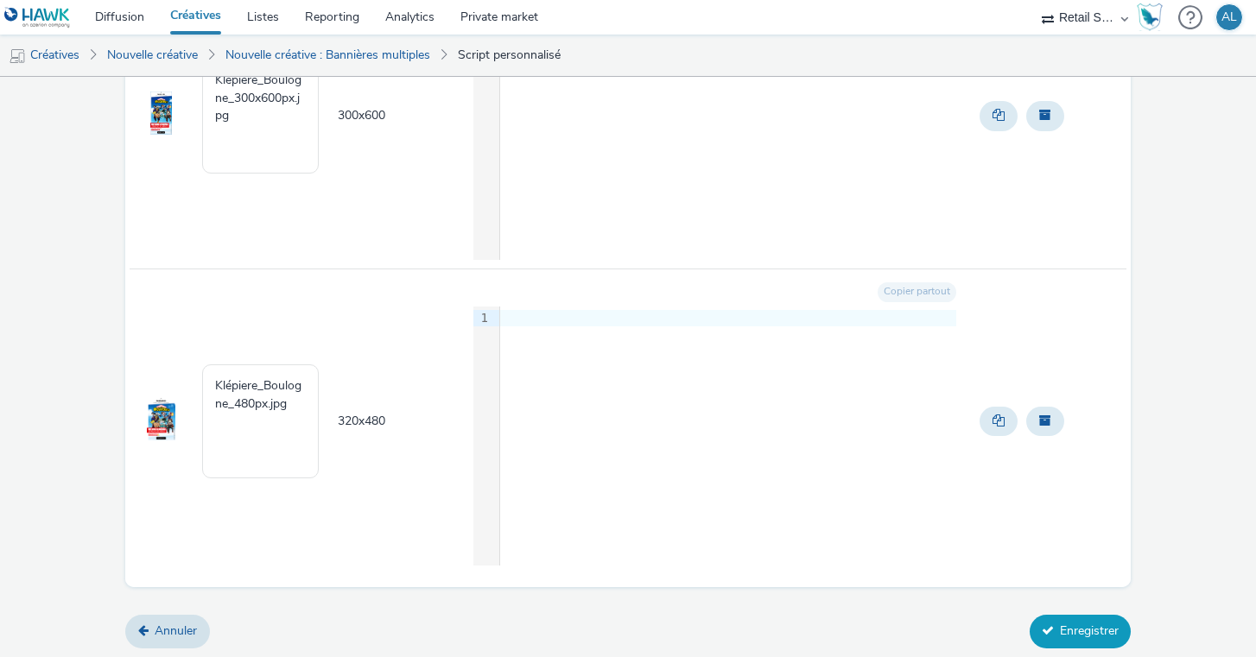
type textarea "Klépiere_Boulogne_300x250.jpg"
click at [1099, 631] on button "Enregistrer" at bounding box center [1080, 631] width 101 height 33
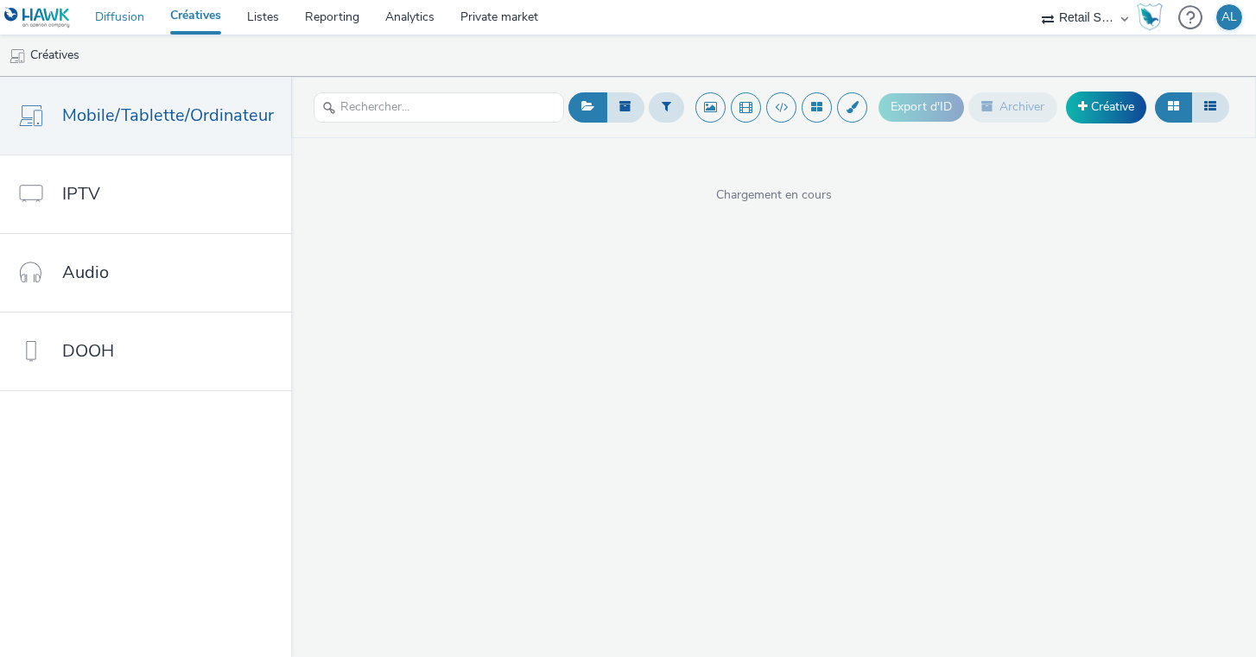
click at [115, 17] on link "Diffusion" at bounding box center [119, 17] width 75 height 35
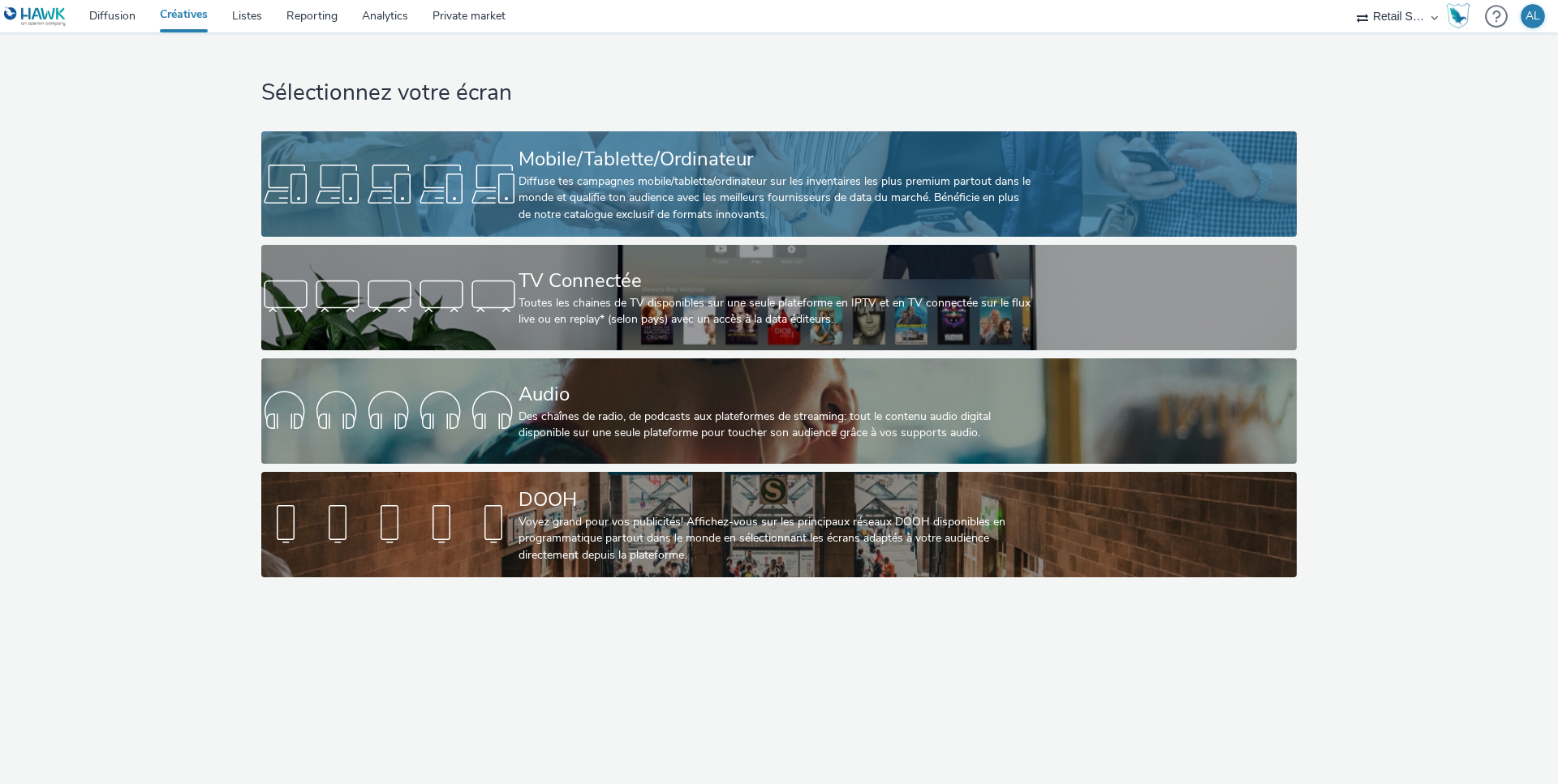
click at [578, 182] on div "Diffuse tes campagnes mobile/tablette/ordinateur sur les inventaires les plus p…" at bounding box center [776, 198] width 515 height 50
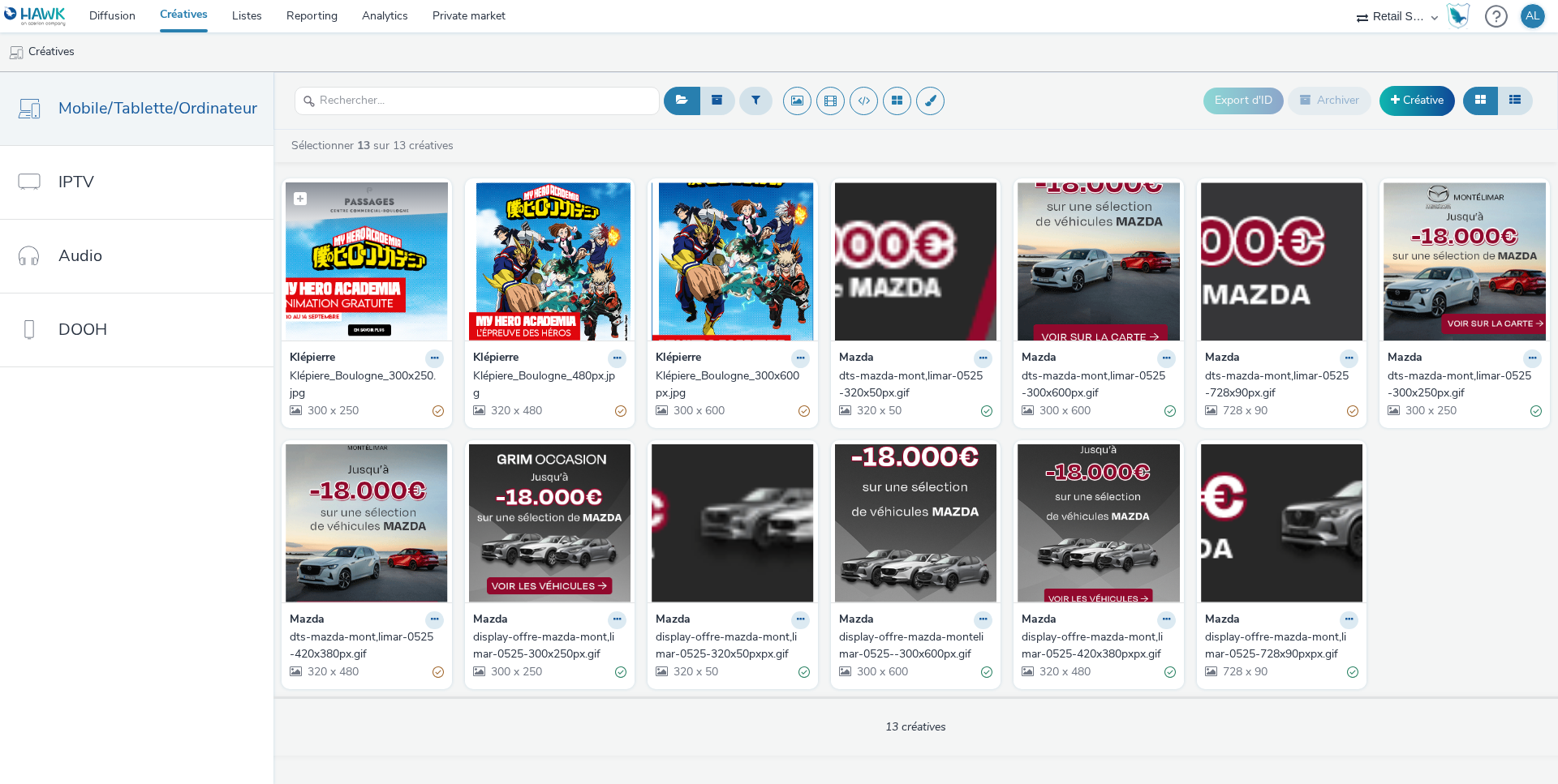
click at [364, 234] on figcaption at bounding box center [366, 208] width 162 height 52
